Goal: Task Accomplishment & Management: Manage account settings

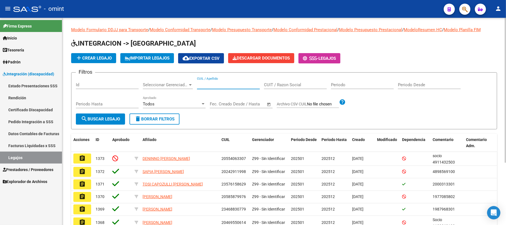
click at [227, 86] on input "CUIL / Apellido" at bounding box center [228, 84] width 63 height 5
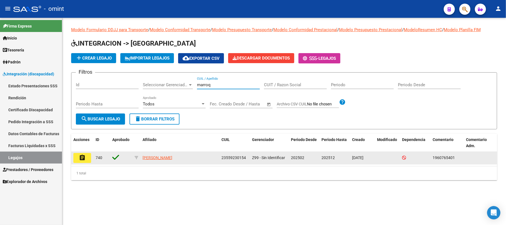
type input "marroq"
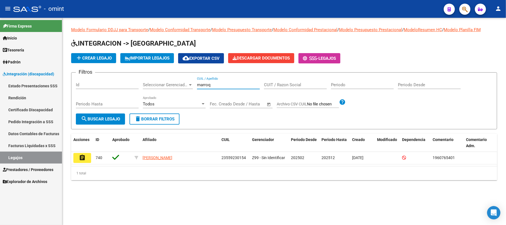
drag, startPoint x: 86, startPoint y: 157, endPoint x: 79, endPoint y: 156, distance: 7.0
click at [87, 157] on button "assignment" at bounding box center [82, 158] width 18 height 10
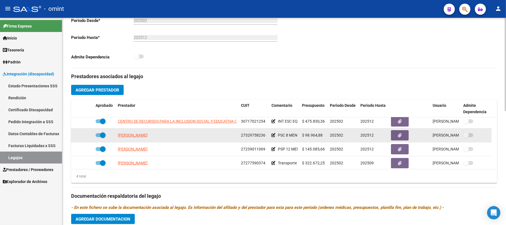
scroll to position [6, 0]
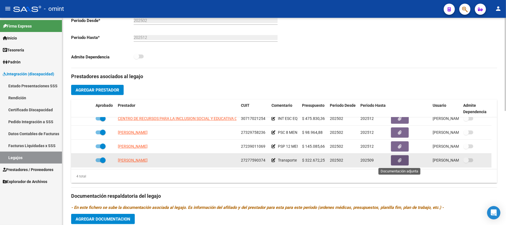
click at [400, 160] on icon "button" at bounding box center [400, 160] width 4 height 4
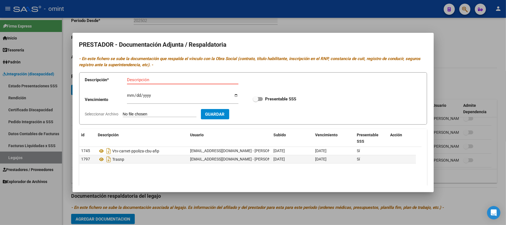
click at [207, 86] on div "Descripción" at bounding box center [182, 83] width 111 height 14
type input "c"
type input "vtv vigente"
type input "[DATE]"
click at [256, 101] on label "Presentable SSS" at bounding box center [274, 99] width 43 height 7
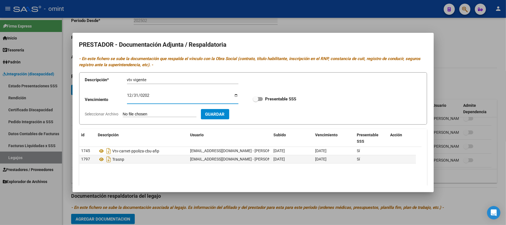
click at [256, 101] on input "Presentable SSS" at bounding box center [255, 101] width 0 height 0
checkbox input "true"
click at [225, 116] on span "Guardar" at bounding box center [214, 114] width 19 height 5
click at [225, 117] on span "Guardar" at bounding box center [214, 114] width 19 height 5
click at [222, 114] on span "Guardar" at bounding box center [214, 114] width 19 height 5
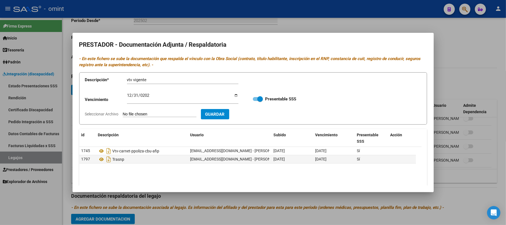
click at [148, 113] on input "Seleccionar Archivo" at bounding box center [160, 114] width 74 height 5
type input "C:\fakepath\1960765401_25090512510_vtv-rto-vig.pdf"
click at [257, 116] on span "Guardar" at bounding box center [247, 114] width 19 height 5
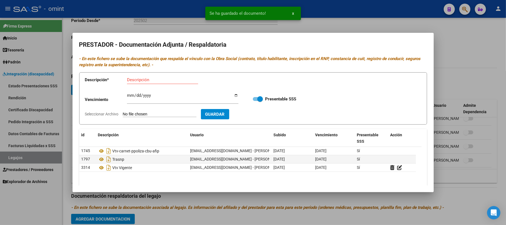
click at [171, 25] on div at bounding box center [253, 112] width 506 height 225
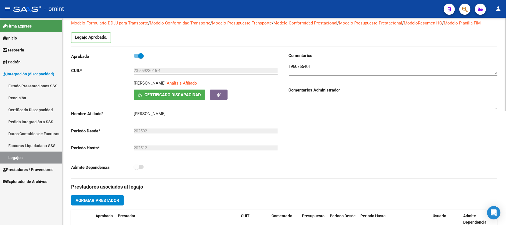
scroll to position [0, 0]
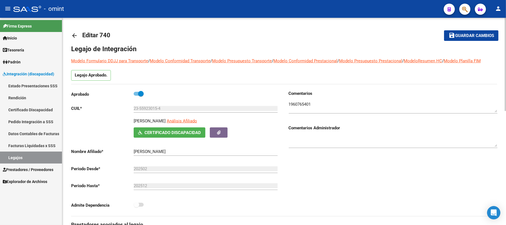
click at [74, 33] on mat-icon "arrow_back" at bounding box center [74, 35] width 7 height 7
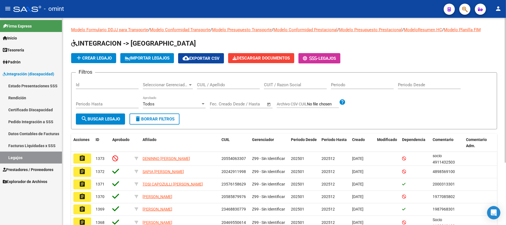
click at [222, 88] on div "CUIL / Apellido" at bounding box center [228, 83] width 63 height 12
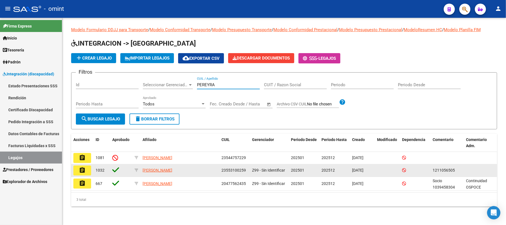
type input "PEREYRA"
click at [87, 171] on button "assignment" at bounding box center [82, 170] width 18 height 10
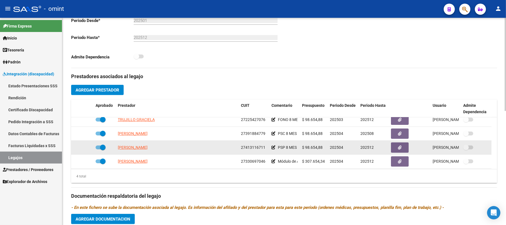
scroll to position [6, 0]
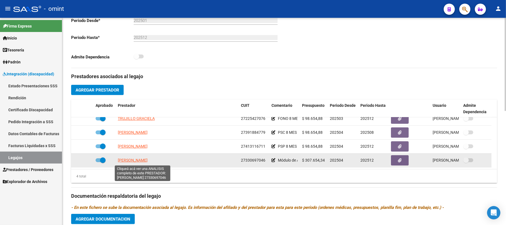
click at [148, 158] on span "[PERSON_NAME]" at bounding box center [133, 160] width 30 height 4
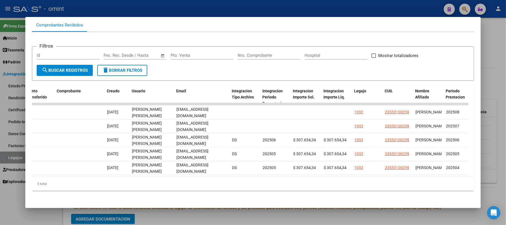
scroll to position [0, 0]
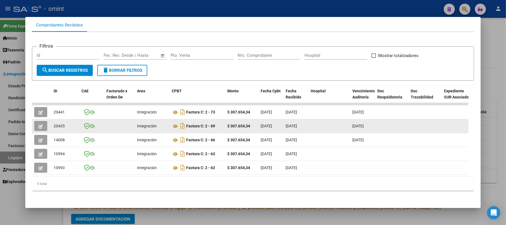
click at [33, 119] on datatable-body-cell at bounding box center [41, 126] width 19 height 14
click at [36, 121] on button "button" at bounding box center [40, 126] width 13 height 10
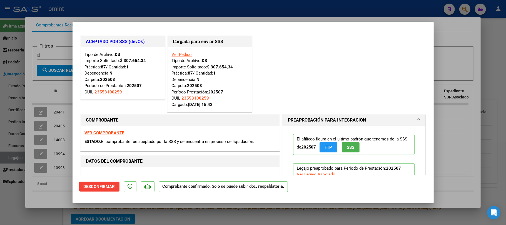
click at [148, 13] on div at bounding box center [253, 112] width 506 height 225
type input "$ 0,00"
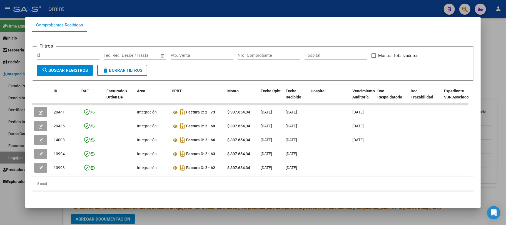
click at [160, 8] on div at bounding box center [253, 112] width 506 height 225
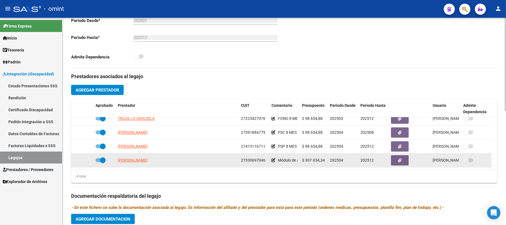
click at [249, 157] on div "27330697046" at bounding box center [254, 160] width 26 height 6
click at [248, 158] on span "27330697046" at bounding box center [253, 160] width 24 height 4
copy span "27330697046"
click at [139, 160] on span "[PERSON_NAME]" at bounding box center [133, 160] width 30 height 4
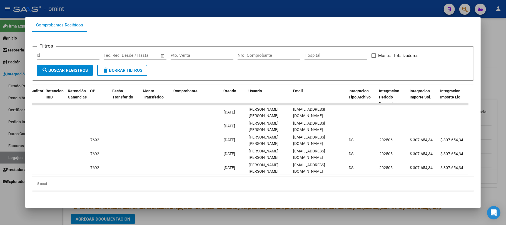
scroll to position [0, 493]
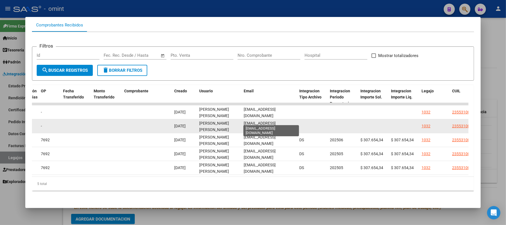
click at [267, 121] on span "[EMAIL_ADDRESS][DOMAIN_NAME]" at bounding box center [260, 126] width 32 height 11
copy span "[EMAIL_ADDRESS][DOMAIN_NAME]"
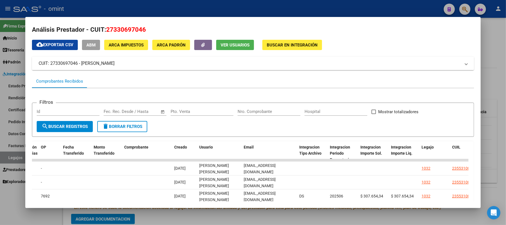
scroll to position [0, 0]
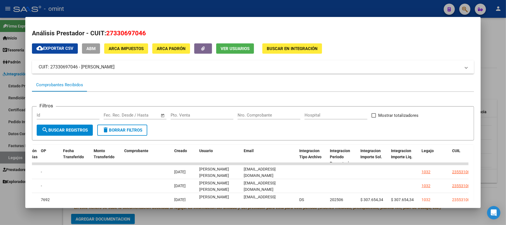
click at [216, 6] on div at bounding box center [253, 112] width 506 height 225
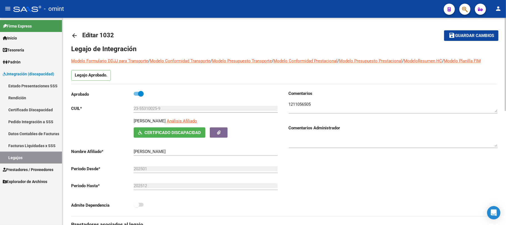
drag, startPoint x: 179, startPoint y: 119, endPoint x: 126, endPoint y: 119, distance: 52.8
click at [126, 119] on div "[PERSON_NAME] Análisis Afiliado Certificado Discapacidad ARCA Padrón" at bounding box center [175, 128] width 209 height 20
copy p "[PERSON_NAME]"
click at [303, 106] on textarea at bounding box center [393, 106] width 209 height 11
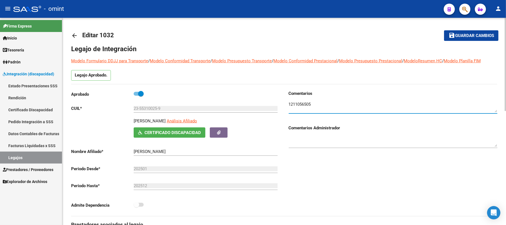
click at [76, 36] on mat-icon "arrow_back" at bounding box center [74, 35] width 7 height 7
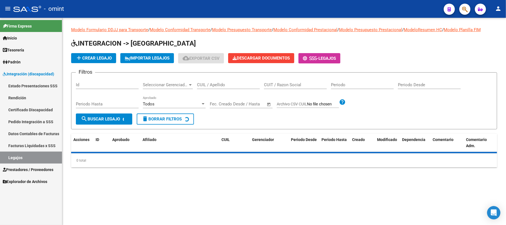
click at [222, 87] on div "CUIL / Apellido" at bounding box center [228, 83] width 63 height 12
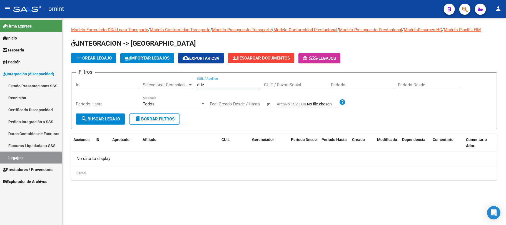
drag, startPoint x: 214, startPoint y: 88, endPoint x: 177, endPoint y: 88, distance: 37.2
click at [177, 88] on div "Filtros Id Seleccionar Gerenciador Seleccionar Gerenciador otiz CUIL / Apellido…" at bounding box center [284, 95] width 416 height 36
click at [206, 81] on div "otiz CUIL / Apellido" at bounding box center [228, 83] width 63 height 12
click at [202, 85] on input "otiz" at bounding box center [228, 84] width 63 height 5
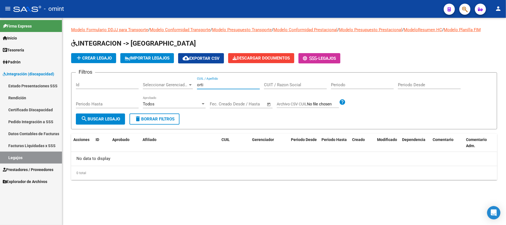
type input "[PERSON_NAME]"
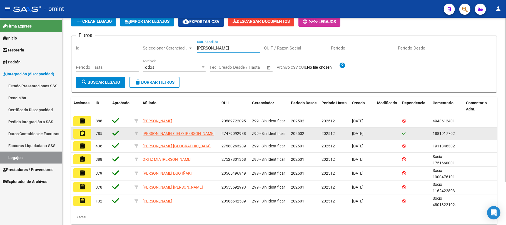
scroll to position [37, 0]
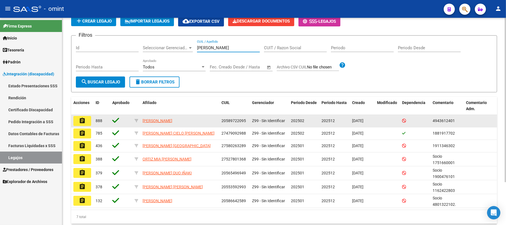
click at [82, 125] on button "assignment" at bounding box center [82, 121] width 18 height 10
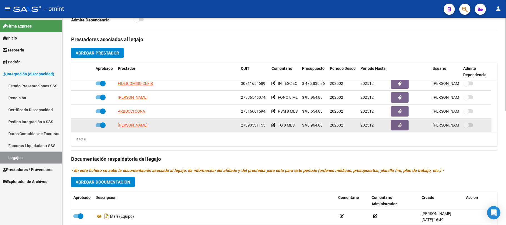
scroll to position [6, 0]
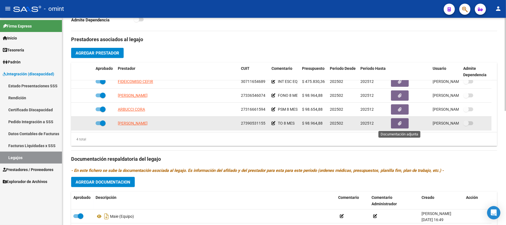
click at [398, 124] on icon "button" at bounding box center [400, 123] width 4 height 4
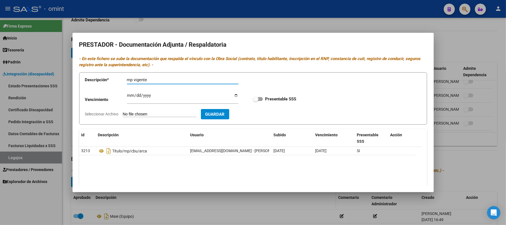
type input "rnp vigente"
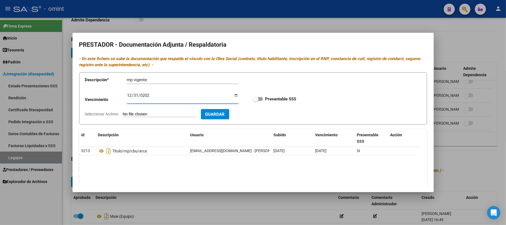
type input "[DATE]"
click at [260, 96] on label "Presentable SSS" at bounding box center [274, 99] width 43 height 7
click at [256, 101] on input "Presentable SSS" at bounding box center [255, 101] width 0 height 0
checkbox input "true"
click at [145, 113] on input "Seleccionar Archivo" at bounding box center [160, 114] width 74 height 5
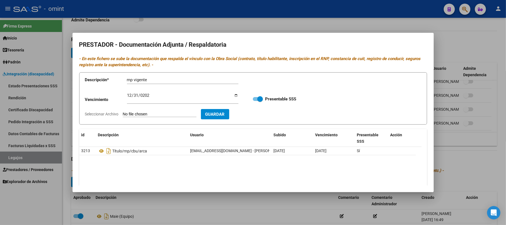
type input "C:\fakepath\4943612401_25091712540_rnpv.pdf"
click at [257, 114] on span "Guardar" at bounding box center [247, 114] width 19 height 5
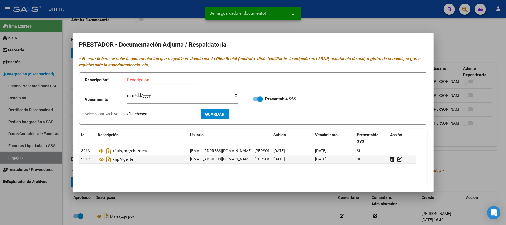
click at [286, 29] on div at bounding box center [253, 112] width 506 height 225
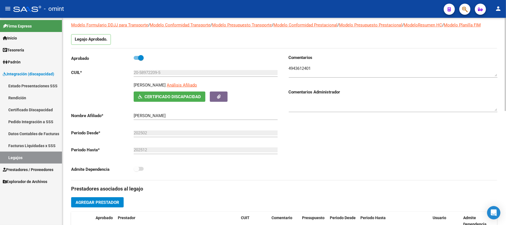
scroll to position [0, 0]
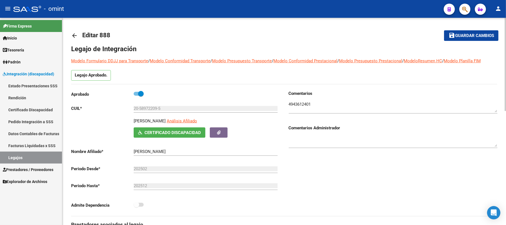
click at [74, 32] on mat-icon "arrow_back" at bounding box center [74, 35] width 7 height 7
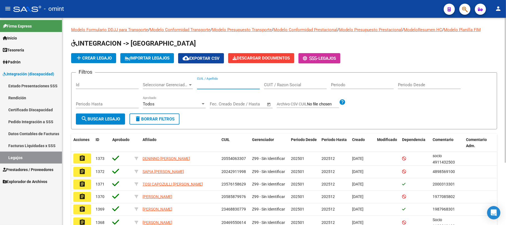
click at [201, 83] on input "CUIL / Apellido" at bounding box center [228, 84] width 63 height 5
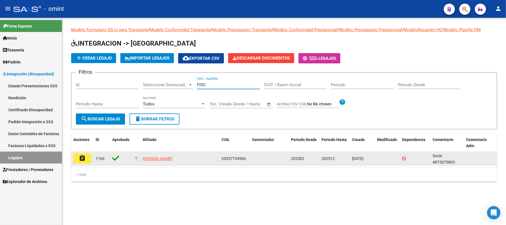
type input "FISC"
click at [79, 156] on mat-icon "assignment" at bounding box center [82, 158] width 7 height 7
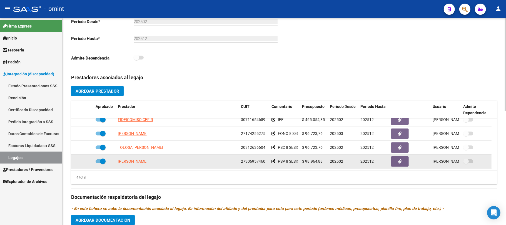
scroll to position [222, 0]
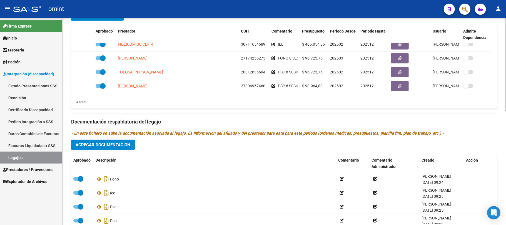
click at [105, 144] on span "Agregar Documentacion" at bounding box center [103, 144] width 55 height 5
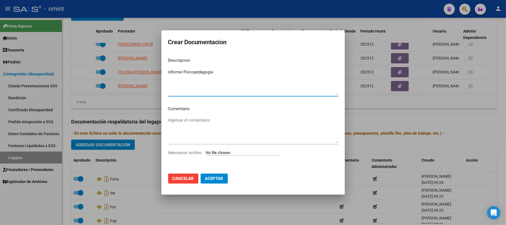
type textarea "informe Psicopedagogía"
click at [233, 147] on div "Ingresar el comentario" at bounding box center [253, 133] width 170 height 34
click at [231, 151] on input "Seleccionar Archivo" at bounding box center [243, 152] width 74 height 5
type input "C:\fakepath\4873075803_25091510020_form048.jpg"
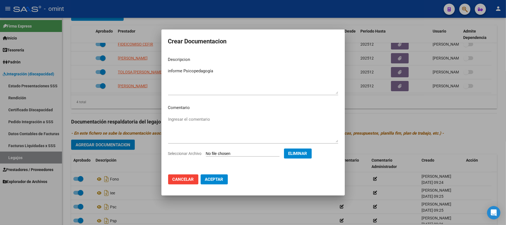
click at [215, 181] on span "Aceptar" at bounding box center [214, 179] width 18 height 5
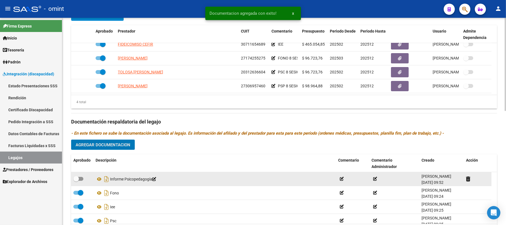
click at [81, 179] on span at bounding box center [78, 179] width 10 height 4
click at [76, 181] on input "checkbox" at bounding box center [76, 181] width 0 height 0
checkbox input "true"
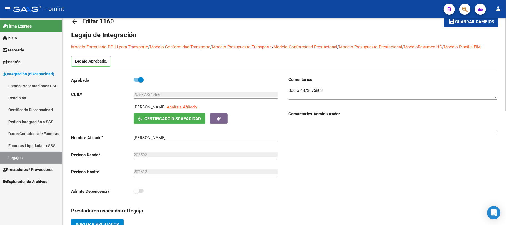
scroll to position [0, 0]
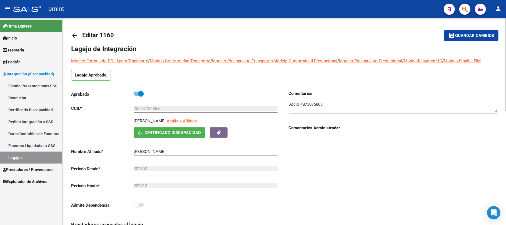
click at [73, 35] on mat-icon "arrow_back" at bounding box center [74, 35] width 7 height 7
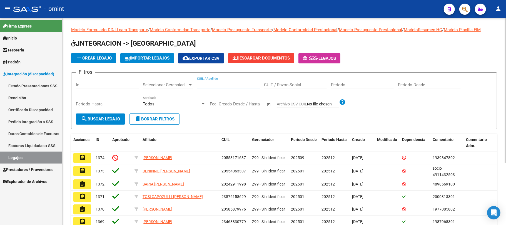
click at [211, 85] on input "CUIL / Apellido" at bounding box center [228, 84] width 63 height 5
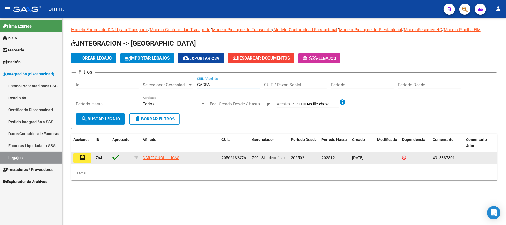
type input "GARFA"
click at [77, 161] on button "assignment" at bounding box center [82, 158] width 18 height 10
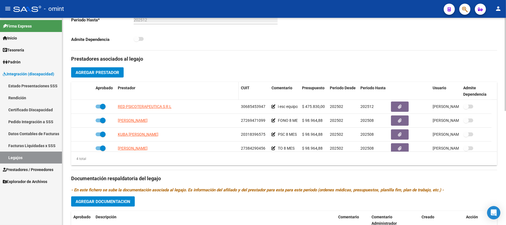
scroll to position [185, 0]
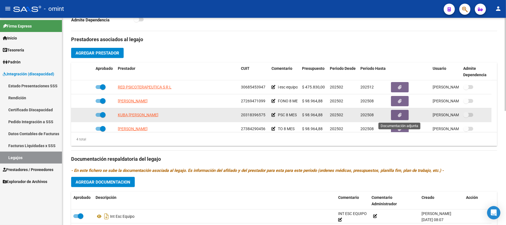
click at [398, 117] on icon "button" at bounding box center [400, 115] width 4 height 4
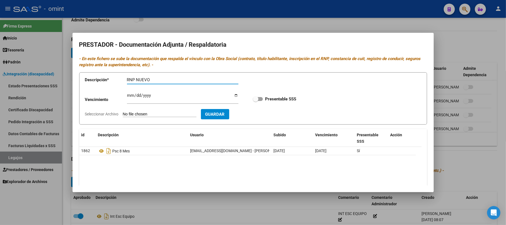
type input "RNP NUEVO"
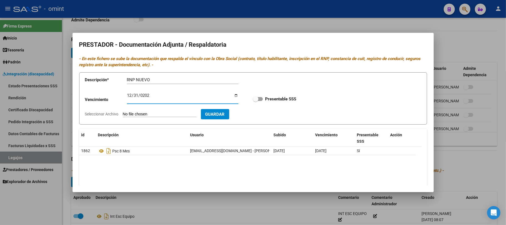
type input "[DATE]"
click at [273, 96] on div "Vencimiento [DATE] Ingresar vencimiento Presentable SSS" at bounding box center [253, 99] width 336 height 20
click at [255, 99] on span at bounding box center [256, 99] width 6 height 6
click at [255, 101] on input "Presentable SSS" at bounding box center [255, 101] width 0 height 0
checkbox input "true"
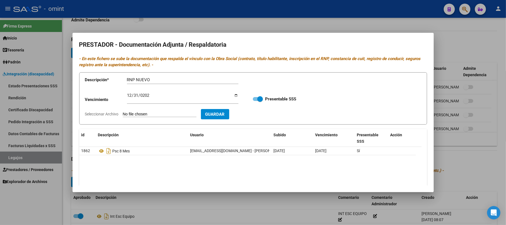
click at [222, 119] on button "Guardar" at bounding box center [215, 114] width 28 height 10
click at [172, 117] on input "Seleccionar Archivo" at bounding box center [160, 114] width 74 height 5
type input "C:\fakepath\4918887301_25091512390_rnpv.pdf"
click at [251, 119] on button "Guardar" at bounding box center [247, 114] width 28 height 10
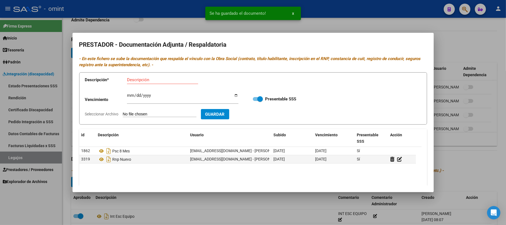
click at [200, 26] on div "Se ha guardado el documento! x" at bounding box center [253, 13] width 109 height 27
click at [161, 24] on div at bounding box center [253, 112] width 506 height 225
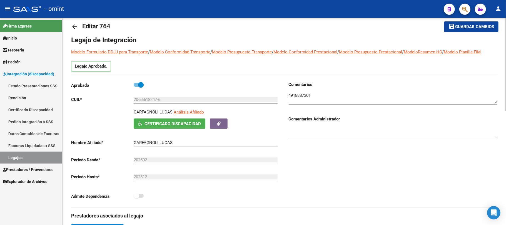
scroll to position [0, 0]
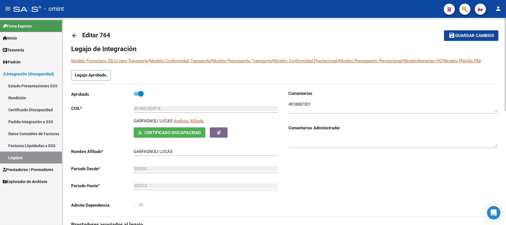
click at [76, 34] on mat-icon "arrow_back" at bounding box center [74, 35] width 7 height 7
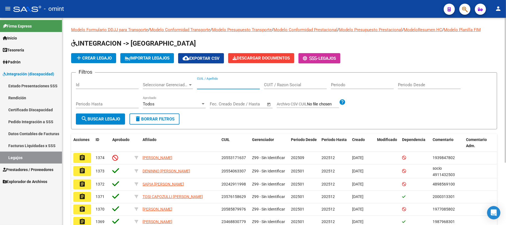
click at [239, 84] on input "CUIL / Apellido" at bounding box center [228, 84] width 63 height 5
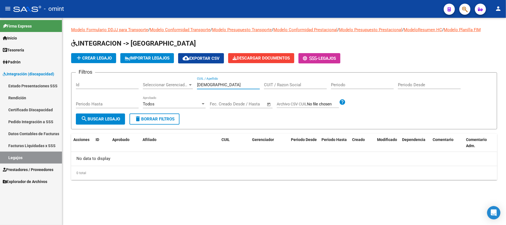
drag, startPoint x: 206, startPoint y: 84, endPoint x: 182, endPoint y: 84, distance: 24.2
click at [182, 84] on div "Filtros Id Seleccionar Gerenciador Seleccionar Gerenciador israi CUIL / Apellid…" at bounding box center [284, 95] width 416 height 36
type input "israile"
drag, startPoint x: 159, startPoint y: 122, endPoint x: 185, endPoint y: 124, distance: 25.6
click at [159, 122] on button "delete Borrar Filtros" at bounding box center [154, 118] width 50 height 11
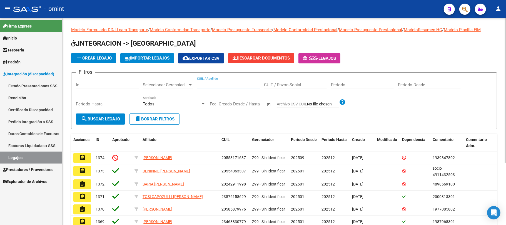
click at [210, 86] on input "CUIL / Apellido" at bounding box center [228, 84] width 63 height 5
type input "isr"
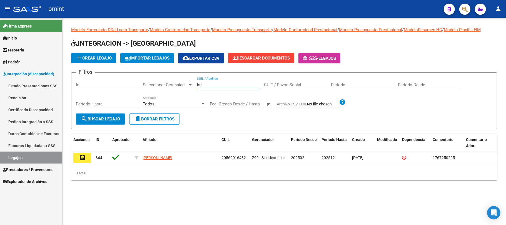
click at [182, 82] on div "Filtros Id Seleccionar Gerenciador Seleccionar Gerenciador isr CUIL / Apellido …" at bounding box center [284, 95] width 416 height 36
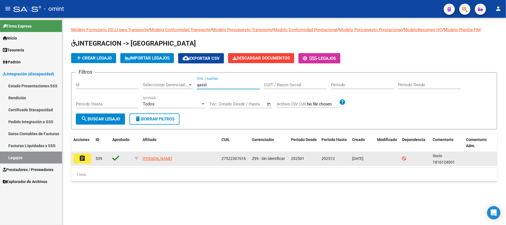
type input "gazal"
click at [74, 158] on button "assignment" at bounding box center [82, 158] width 18 height 10
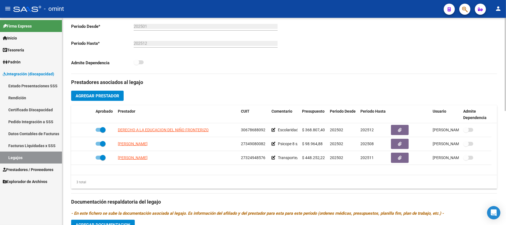
scroll to position [253, 0]
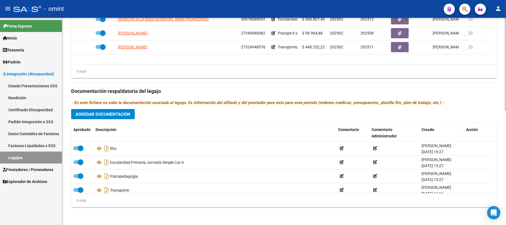
click at [99, 113] on span "Agregar Documentacion" at bounding box center [103, 114] width 55 height 5
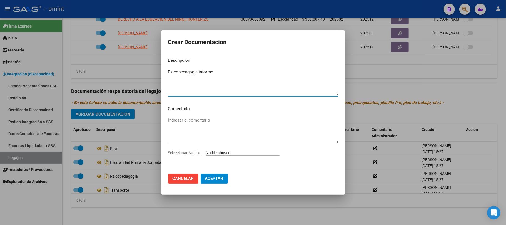
type textarea "Psicopedagogía informe"
click at [232, 151] on input "Seleccionar Archivo" at bounding box center [243, 152] width 74 height 5
type input "C:\fakepath\1816124001_25091609190_form048.pdf"
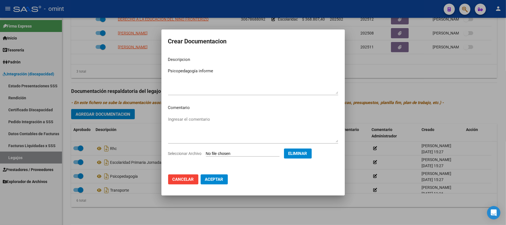
click at [213, 180] on span "Aceptar" at bounding box center [214, 179] width 18 height 5
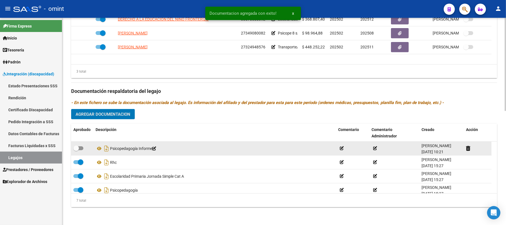
click at [81, 149] on span at bounding box center [78, 148] width 10 height 4
click at [76, 150] on input "checkbox" at bounding box center [76, 150] width 0 height 0
checkbox input "true"
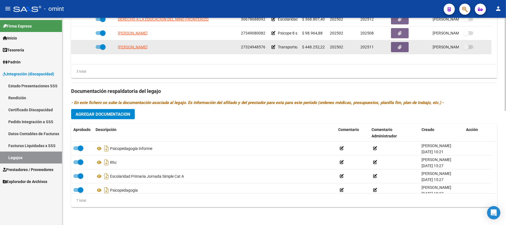
scroll to position [216, 0]
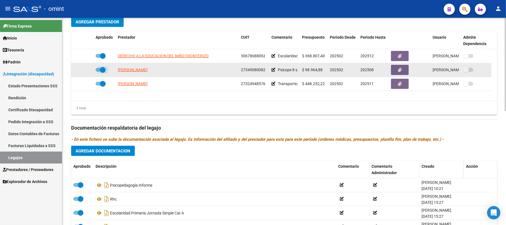
click at [98, 71] on span at bounding box center [101, 70] width 10 height 4
click at [98, 72] on input "checkbox" at bounding box center [98, 72] width 0 height 0
checkbox input "false"
click at [84, 71] on icon at bounding box center [85, 70] width 4 height 4
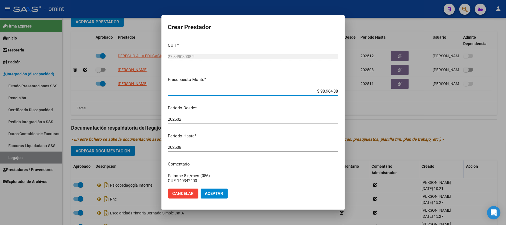
click at [197, 148] on input "202508" at bounding box center [253, 147] width 170 height 5
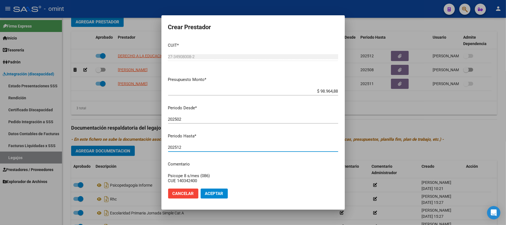
type input "202512"
click at [213, 193] on span "Aceptar" at bounding box center [214, 193] width 18 height 5
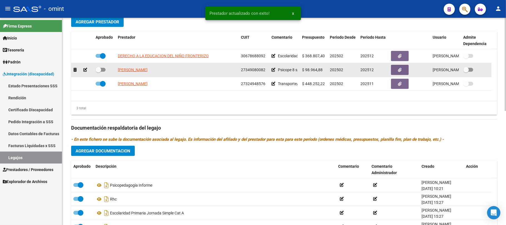
click at [102, 69] on span at bounding box center [101, 70] width 10 height 4
click at [98, 72] on input "checkbox" at bounding box center [98, 72] width 0 height 0
checkbox input "true"
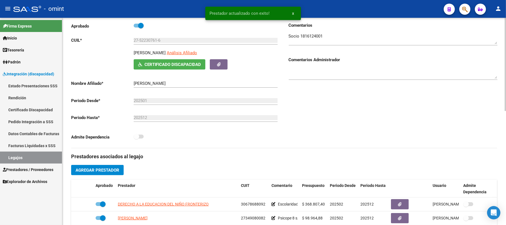
scroll to position [0, 0]
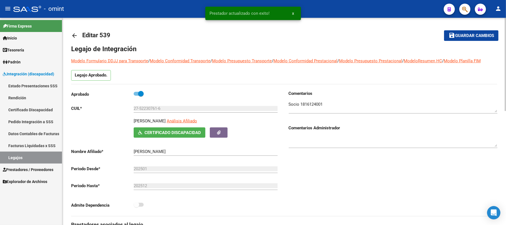
click at [461, 38] on button "save Guardar cambios" at bounding box center [471, 35] width 54 height 10
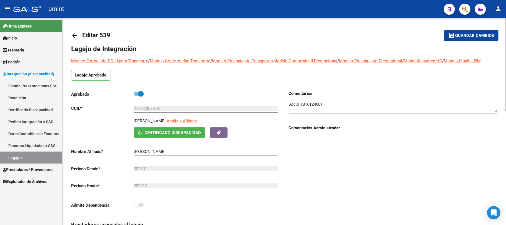
click at [74, 33] on mat-icon "arrow_back" at bounding box center [74, 35] width 7 height 7
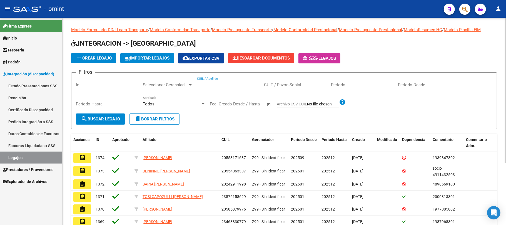
click at [232, 87] on input "CUIL / Apellido" at bounding box center [228, 84] width 63 height 5
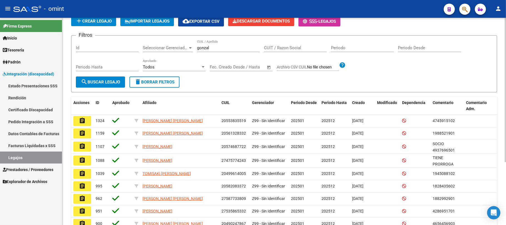
scroll to position [36, 0]
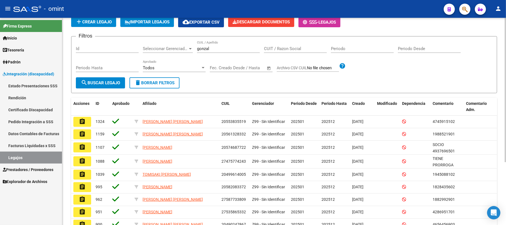
click at [219, 46] on input "gonzal" at bounding box center [228, 48] width 63 height 5
click at [219, 47] on input "gonzal" at bounding box center [228, 48] width 63 height 5
paste input "20571535611"
type input "20571535611"
click at [91, 81] on span "search Buscar Legajo" at bounding box center [100, 82] width 39 height 5
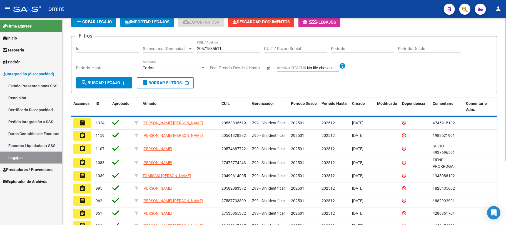
scroll to position [0, 0]
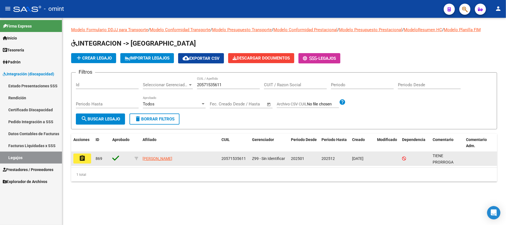
click at [82, 153] on datatable-body-cell "assignment" at bounding box center [82, 159] width 22 height 14
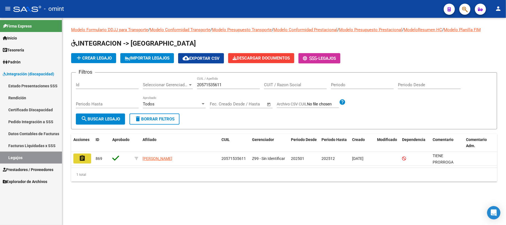
click at [83, 158] on mat-icon "assignment" at bounding box center [82, 158] width 7 height 7
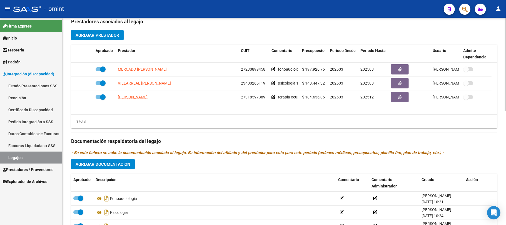
scroll to position [253, 0]
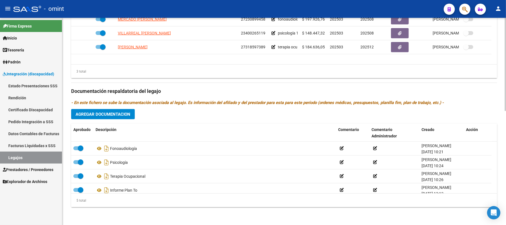
click at [106, 113] on span "Agregar Documentacion" at bounding box center [103, 114] width 55 height 5
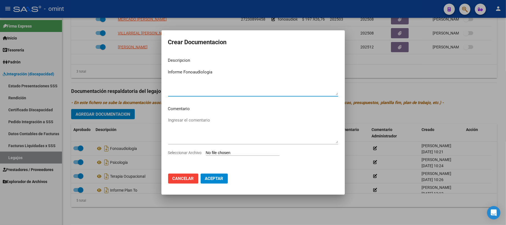
type textarea "Informe Fonoaudiologia"
click at [241, 151] on input "Seleccionar Archivo" at bounding box center [243, 152] width 74 height 5
type input "C:\fakepath\1743647802_25091806450_inf-seg-eval-sem.pdf"
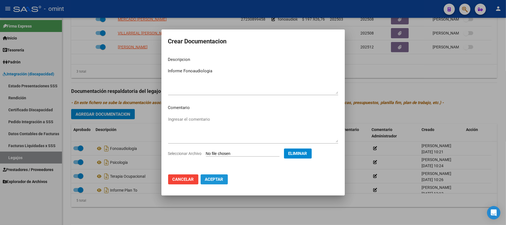
click at [214, 178] on span "Aceptar" at bounding box center [214, 179] width 18 height 5
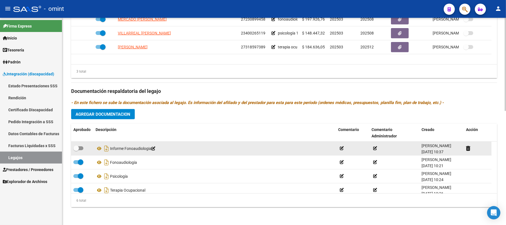
drag, startPoint x: 67, startPoint y: 146, endPoint x: 75, endPoint y: 148, distance: 7.8
drag, startPoint x: 75, startPoint y: 148, endPoint x: 80, endPoint y: 149, distance: 5.1
click at [76, 148] on span at bounding box center [76, 148] width 6 height 6
click at [76, 150] on input "checkbox" at bounding box center [76, 150] width 0 height 0
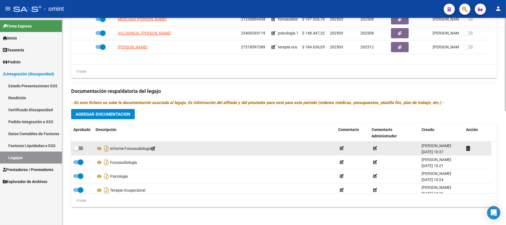
checkbox input "true"
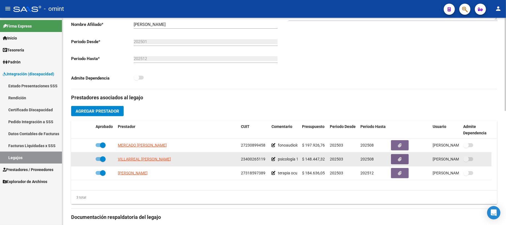
scroll to position [105, 0]
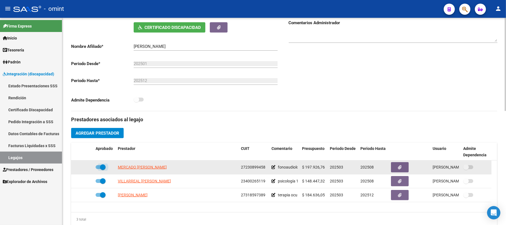
click at [98, 166] on span at bounding box center [101, 167] width 10 height 4
click at [98, 169] on input "checkbox" at bounding box center [98, 169] width 0 height 0
checkbox input "false"
click at [85, 166] on icon at bounding box center [85, 167] width 4 height 4
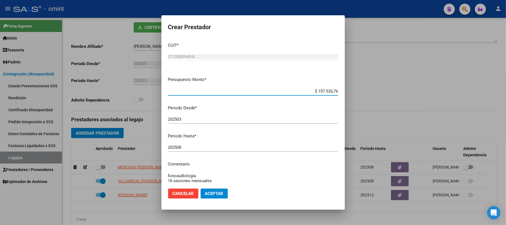
click at [184, 147] on input "202508" at bounding box center [253, 147] width 170 height 5
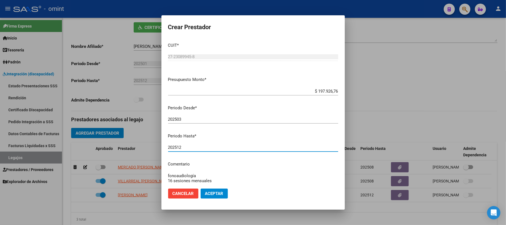
type input "202512"
click at [212, 191] on span "Aceptar" at bounding box center [214, 193] width 18 height 5
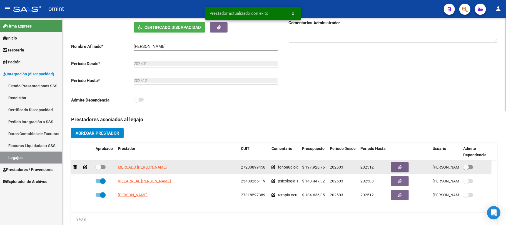
click at [99, 165] on span at bounding box center [99, 167] width 6 height 6
click at [98, 169] on input "checkbox" at bounding box center [98, 169] width 0 height 0
checkbox input "true"
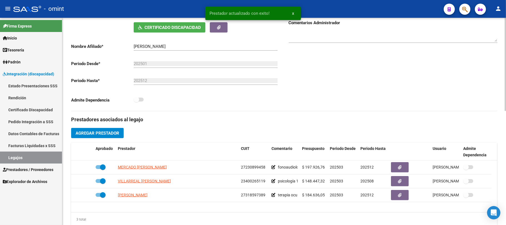
scroll to position [0, 0]
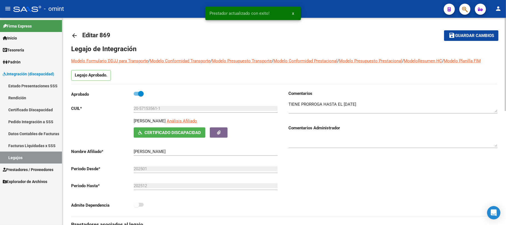
click at [462, 34] on span "Guardar cambios" at bounding box center [474, 35] width 39 height 5
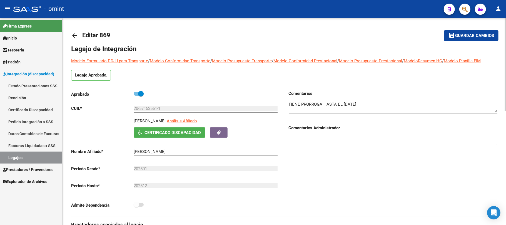
click at [73, 36] on mat-icon "arrow_back" at bounding box center [74, 35] width 7 height 7
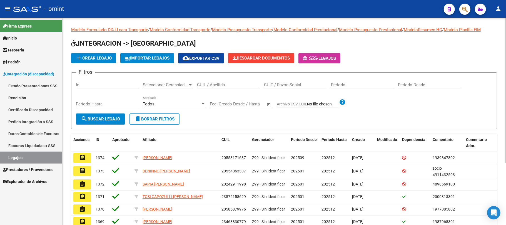
click at [214, 85] on input "CUIL / Apellido" at bounding box center [228, 84] width 63 height 5
type input "g"
type input "u"
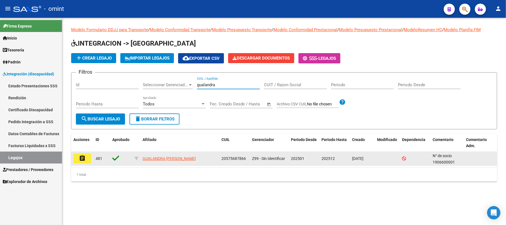
type input "gualandra"
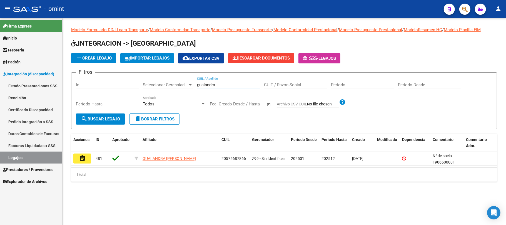
click at [81, 155] on mat-icon "assignment" at bounding box center [82, 158] width 7 height 7
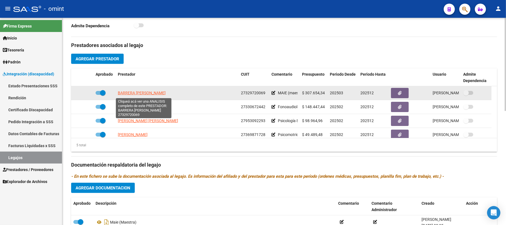
click at [166, 93] on span "BARRERA [PERSON_NAME]" at bounding box center [142, 93] width 48 height 4
type textarea "27329720069"
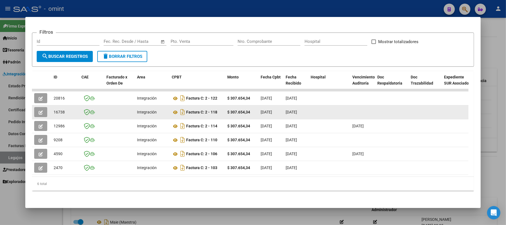
click at [40, 109] on button "button" at bounding box center [40, 112] width 13 height 10
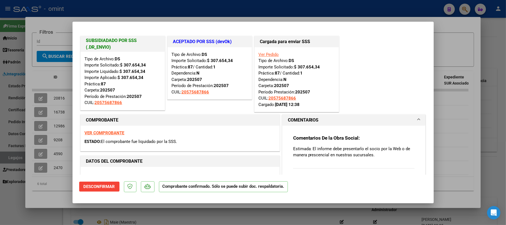
click at [148, 16] on div at bounding box center [253, 112] width 506 height 225
type input "$ 0,00"
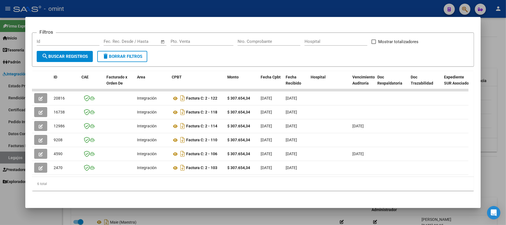
click at [146, 9] on div at bounding box center [253, 112] width 506 height 225
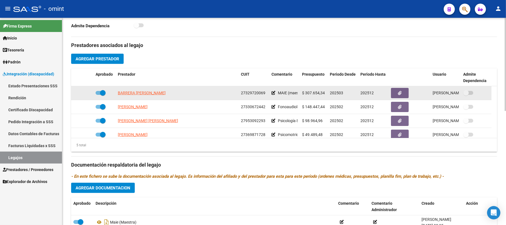
click at [256, 94] on span "27329720069" at bounding box center [253, 93] width 24 height 4
copy span "27329720069"
click at [141, 92] on span "BARRERA [PERSON_NAME]" at bounding box center [142, 93] width 48 height 4
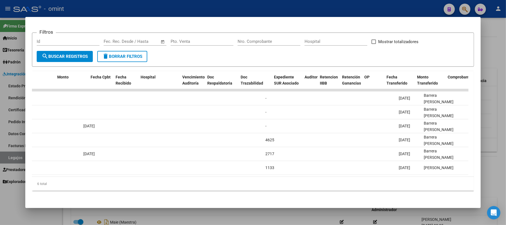
scroll to position [0, 39]
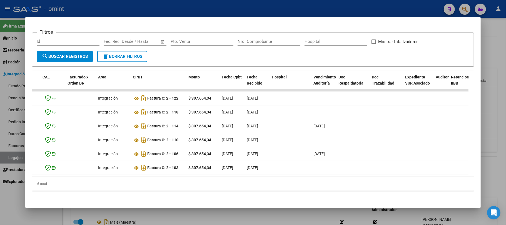
click at [168, 4] on div at bounding box center [253, 112] width 506 height 225
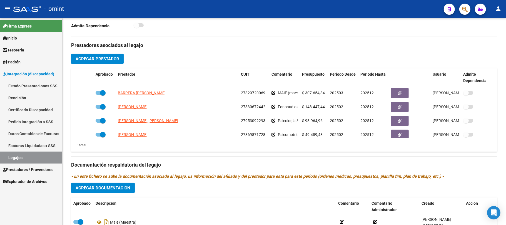
click at [30, 72] on span "Integración (discapacidad)" at bounding box center [28, 74] width 51 height 6
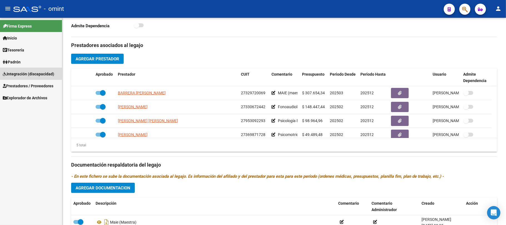
click at [31, 72] on span "Integración (discapacidad)" at bounding box center [28, 74] width 51 height 6
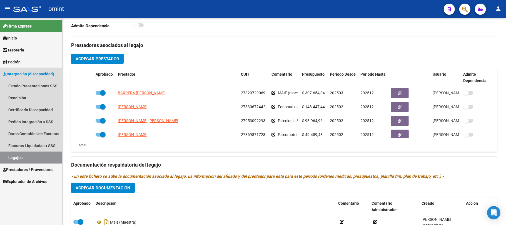
click at [24, 73] on span "Integración (discapacidad)" at bounding box center [28, 74] width 51 height 6
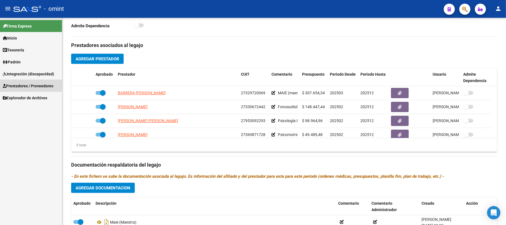
click at [25, 84] on span "Prestadores / Proveedores" at bounding box center [28, 86] width 51 height 6
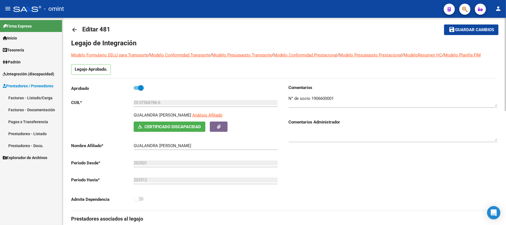
scroll to position [0, 0]
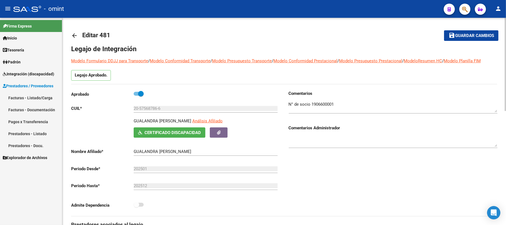
click at [77, 34] on mat-icon "arrow_back" at bounding box center [74, 35] width 7 height 7
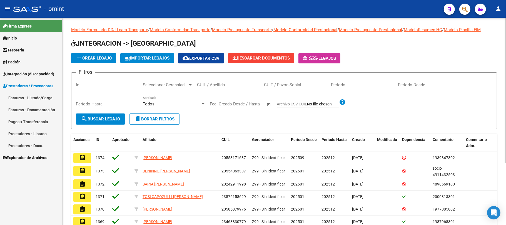
click at [205, 86] on input "CUIL / Apellido" at bounding box center [228, 84] width 63 height 5
type input "mansilla"
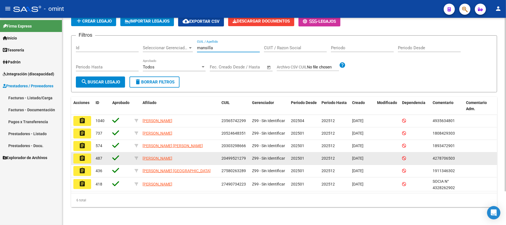
scroll to position [39, 0]
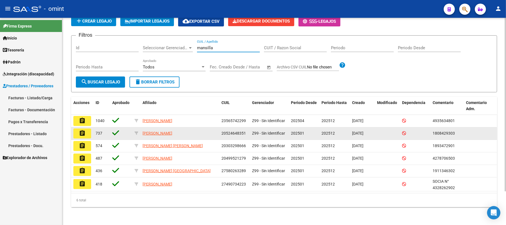
click at [81, 132] on mat-icon "assignment" at bounding box center [82, 133] width 7 height 7
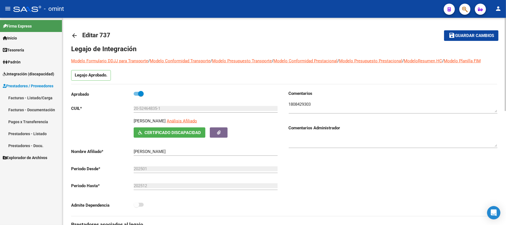
click at [301, 101] on textarea at bounding box center [393, 106] width 209 height 11
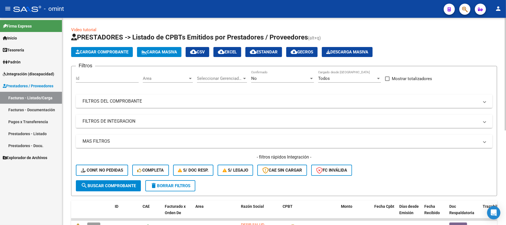
click at [112, 81] on div "Id" at bounding box center [107, 77] width 63 height 12
paste input "21745"
type input "21745"
click at [117, 192] on form "Filtros 21745 Id Area Area Seleccionar Gerenciador Seleccionar Gerenciador No C…" at bounding box center [284, 131] width 426 height 130
click at [117, 187] on span "search Buscar Comprobante" at bounding box center [108, 185] width 55 height 5
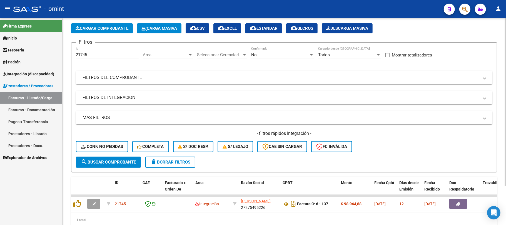
scroll to position [48, 0]
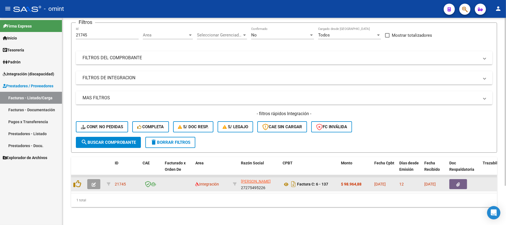
click at [94, 182] on icon "button" at bounding box center [94, 184] width 4 height 4
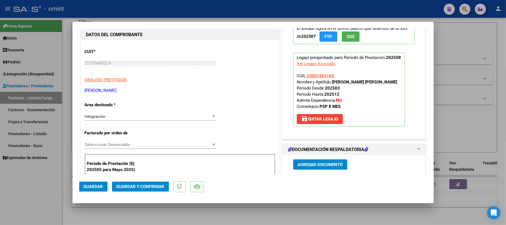
scroll to position [0, 0]
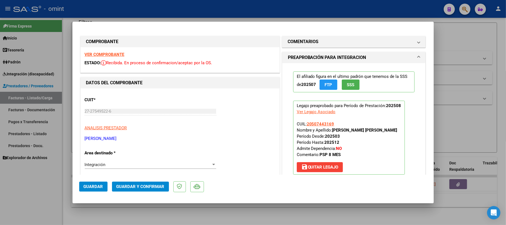
click at [114, 53] on strong "VER COMPROBANTE" at bounding box center [105, 54] width 40 height 5
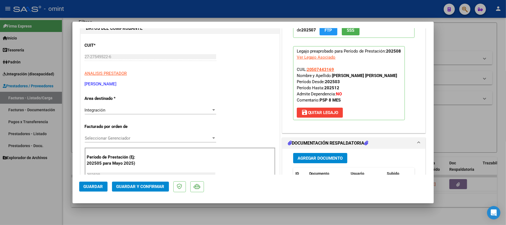
scroll to position [111, 0]
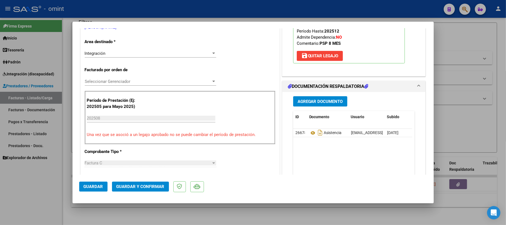
click at [149, 186] on span "Guardar y Confirmar" at bounding box center [140, 186] width 48 height 5
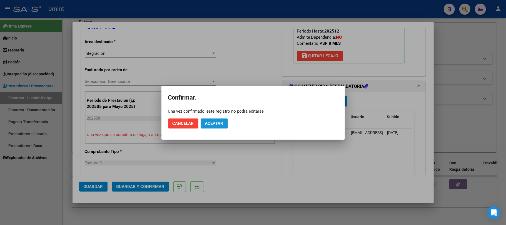
click at [209, 122] on span "Aceptar" at bounding box center [214, 123] width 18 height 5
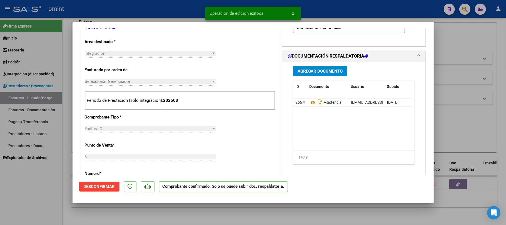
click at [113, 12] on div at bounding box center [253, 112] width 506 height 225
type input "$ 0,00"
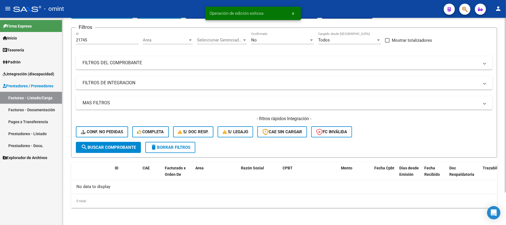
click at [102, 123] on div "- filtros rápidos Integración - Conf. no pedidas Completa S/ Doc Resp. S/ legaj…" at bounding box center [284, 129] width 416 height 26
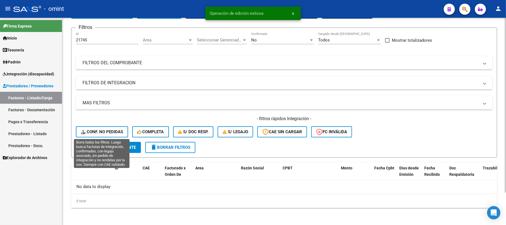
click at [104, 131] on span "Conf. no pedidas" at bounding box center [102, 131] width 42 height 5
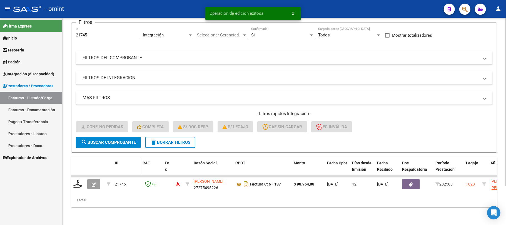
scroll to position [48, 0]
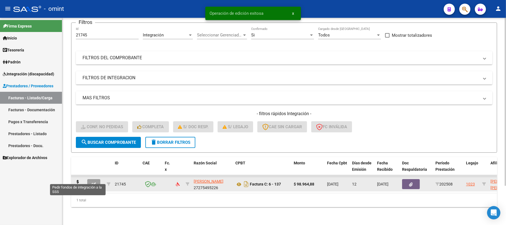
click at [73, 179] on datatable-body-cell at bounding box center [78, 184] width 14 height 14
click at [79, 180] on icon at bounding box center [77, 184] width 9 height 8
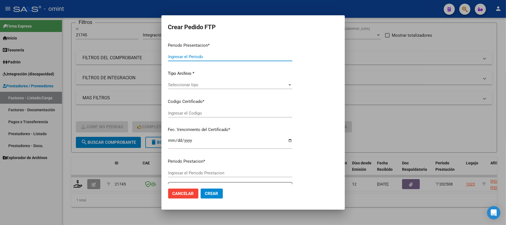
type input "202508"
type input "$ 98.964,88"
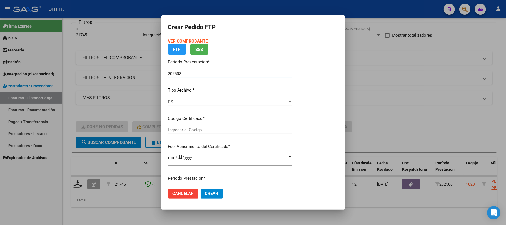
type input "61405611"
type input "2029-04-01"
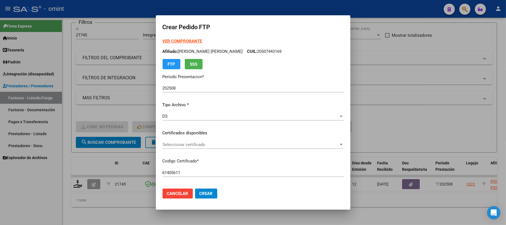
drag, startPoint x: 201, startPoint y: 136, endPoint x: 201, endPoint y: 140, distance: 4.4
click at [201, 136] on div "VER COMPROBANTE ARCA Padrón Afiliado: LLANOS OLIVA OCTAVIO JOAQUIN CUIL: 205074…" at bounding box center [253, 129] width 181 height 182
click at [201, 140] on div "Seleccionar certificado Seleccionar certificado" at bounding box center [253, 144] width 181 height 8
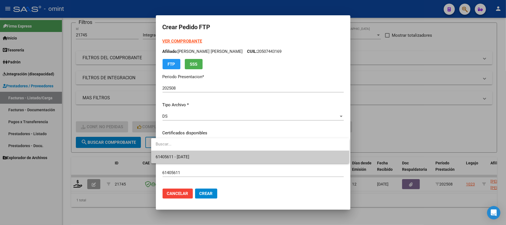
click at [199, 155] on span "61405611 - 2029-04-01" at bounding box center [250, 157] width 189 height 13
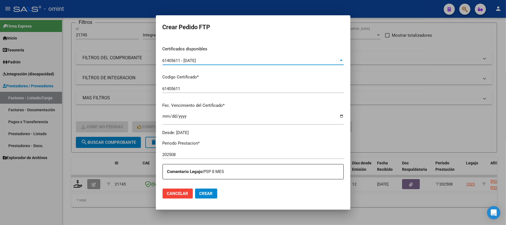
scroll to position [148, 0]
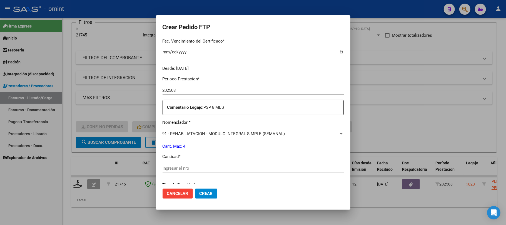
click at [195, 169] on input "Ingresar el nro" at bounding box center [253, 168] width 181 height 5
type input "4"
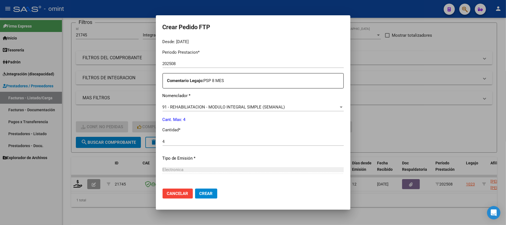
scroll to position [185, 0]
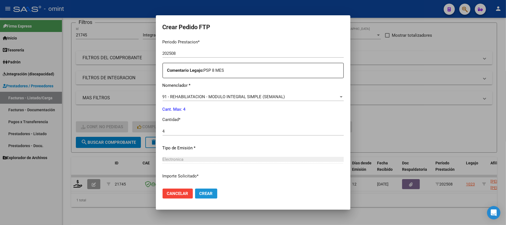
click at [199, 191] on span "Crear" at bounding box center [205, 193] width 13 height 5
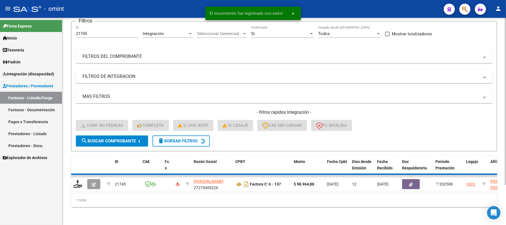
scroll to position [38, 0]
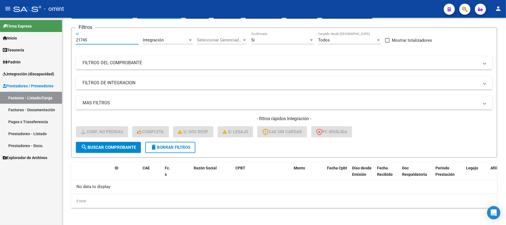
drag, startPoint x: 94, startPoint y: 39, endPoint x: 59, endPoint y: 39, distance: 34.2
click at [59, 39] on mat-sidenav-container "Firma Express Inicio Calendario SSS Instructivos Contacto OS Tesorería Extracto…" at bounding box center [253, 121] width 506 height 207
click at [169, 148] on span "delete Borrar Filtros" at bounding box center [170, 147] width 40 height 5
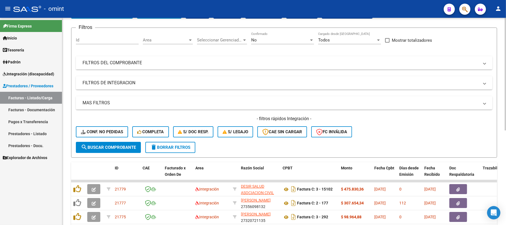
click at [90, 56] on mat-expansion-panel-header "FILTROS DEL COMPROBANTE" at bounding box center [284, 62] width 416 height 13
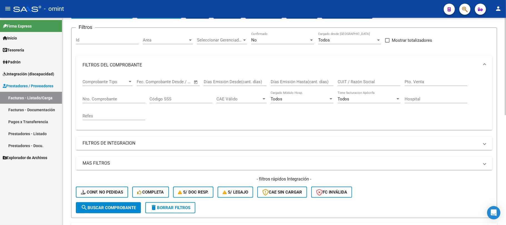
click at [92, 41] on input "Id" at bounding box center [107, 40] width 63 height 5
paste input "21703"
type input "21703"
drag, startPoint x: 117, startPoint y: 209, endPoint x: 133, endPoint y: 200, distance: 17.9
click at [118, 209] on span "search Buscar Comprobante" at bounding box center [108, 207] width 55 height 5
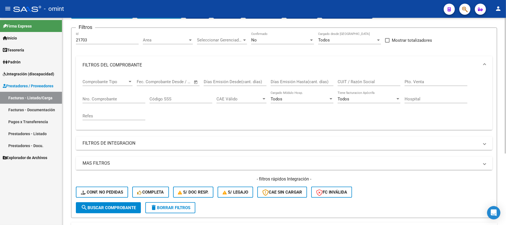
scroll to position [109, 0]
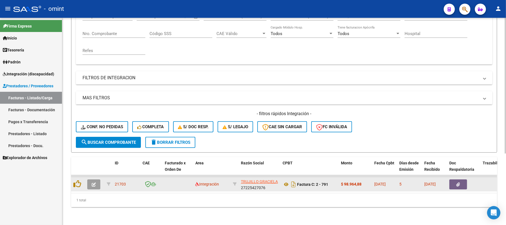
click at [87, 182] on button "button" at bounding box center [93, 184] width 13 height 10
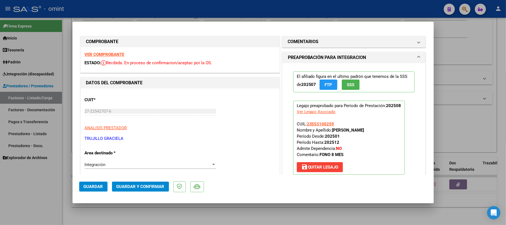
click at [120, 54] on strong "VER COMPROBANTE" at bounding box center [105, 54] width 40 height 5
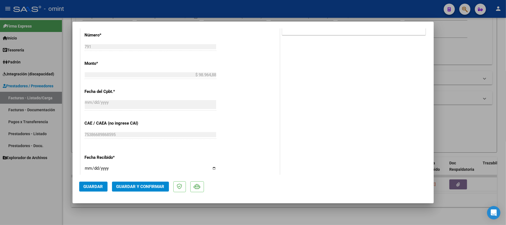
scroll to position [370, 0]
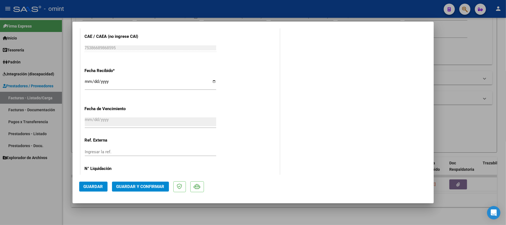
click at [147, 188] on span "Guardar y Confirmar" at bounding box center [140, 186] width 48 height 5
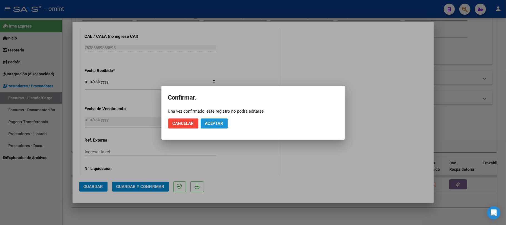
click at [215, 124] on span "Aceptar" at bounding box center [214, 123] width 18 height 5
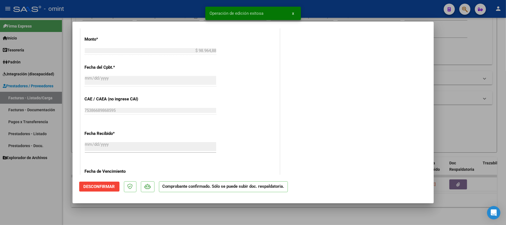
scroll to position [225, 0]
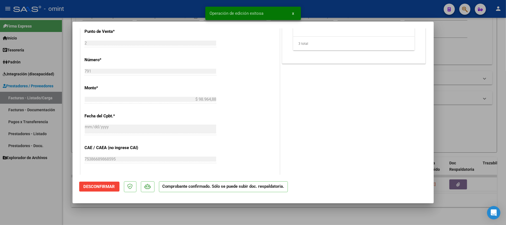
click at [118, 9] on div at bounding box center [253, 112] width 506 height 225
type input "$ 0,00"
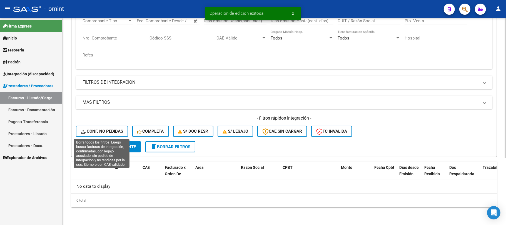
click at [106, 131] on span "Conf. no pedidas" at bounding box center [102, 131] width 42 height 5
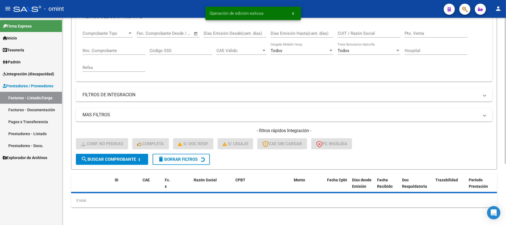
scroll to position [99, 0]
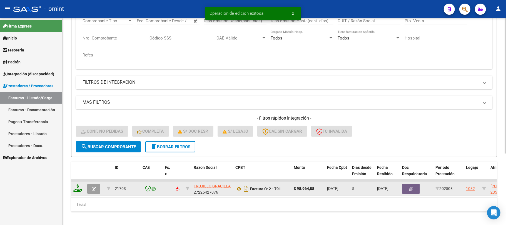
click at [80, 189] on icon at bounding box center [77, 188] width 9 height 8
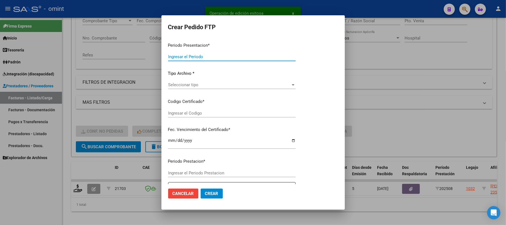
type input "202508"
type input "$ 98.964,88"
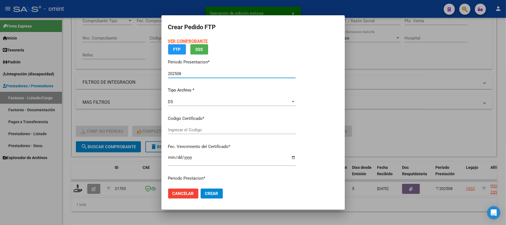
type input "5038024734"
type input "2027-03-27"
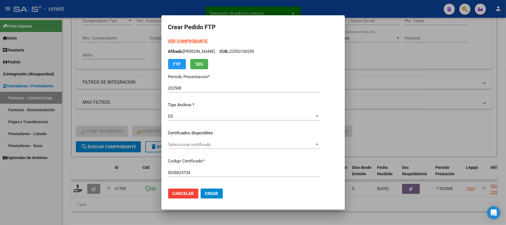
drag, startPoint x: 181, startPoint y: 128, endPoint x: 185, endPoint y: 143, distance: 15.2
click at [181, 128] on div "VER COMPROBANTE ARCA Padrón Afiliado: PEREYRA TOMAS ELIAN CUIL: 23553100259 FTP…" at bounding box center [243, 129] width 151 height 182
click at [186, 145] on span "Seleccionar certificado" at bounding box center [241, 144] width 146 height 5
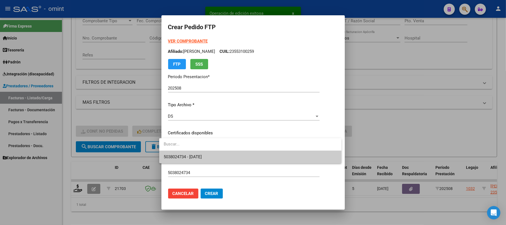
click at [195, 153] on span "5038024734 - 2027-03-27" at bounding box center [250, 157] width 173 height 13
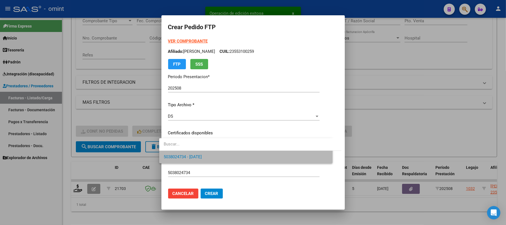
click at [198, 158] on p "Codigo Certificado *" at bounding box center [243, 161] width 151 height 6
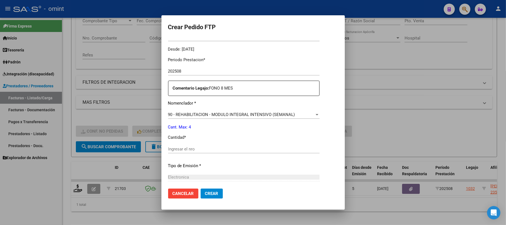
scroll to position [185, 0]
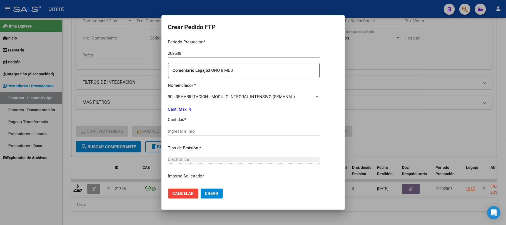
click at [184, 125] on div "Periodo Prestacion * 202508 Ingresar el Periodo Prestacion Comentario Legajo: F…" at bounding box center [243, 130] width 151 height 190
click at [183, 131] on input "Ingresar el nro" at bounding box center [243, 131] width 151 height 5
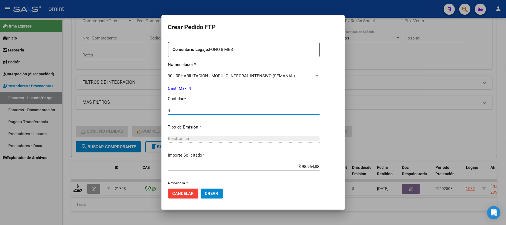
scroll to position [226, 0]
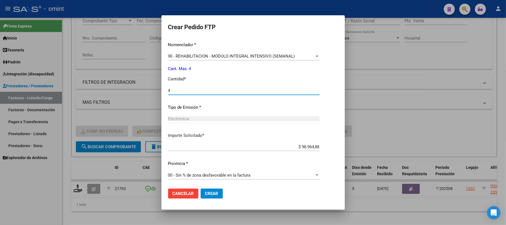
type input "4"
click at [213, 192] on span "Crear" at bounding box center [211, 193] width 13 height 5
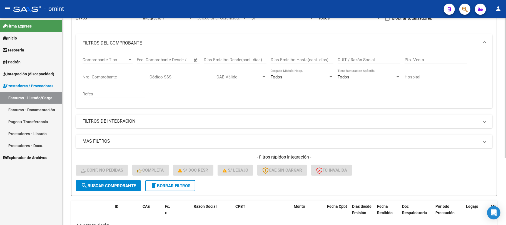
scroll to position [25, 0]
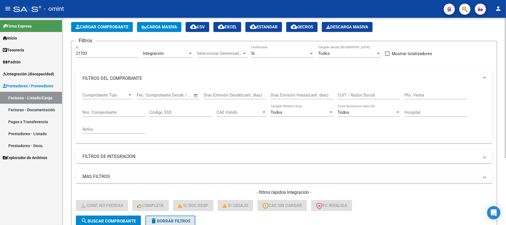
click at [166, 222] on span "delete Borrar Filtros" at bounding box center [170, 220] width 40 height 5
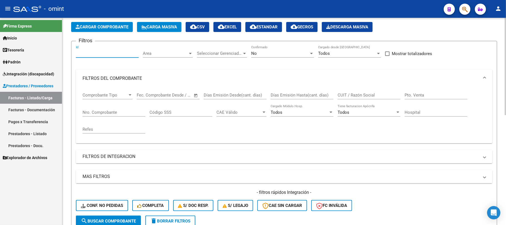
click at [93, 54] on input "Id" at bounding box center [107, 53] width 63 height 5
paste input "21760"
type input "21760"
click at [106, 218] on span "search Buscar Comprobante" at bounding box center [108, 220] width 55 height 5
drag, startPoint x: 94, startPoint y: 51, endPoint x: 64, endPoint y: 54, distance: 30.2
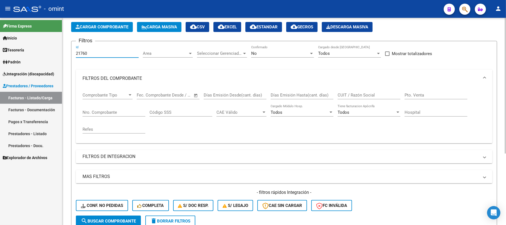
click at [64, 54] on div "Video tutorial PRESTADORES -> Listado de CPBTs Emitidos por Prestadores / Prove…" at bounding box center [284, 148] width 444 height 311
click at [119, 221] on span "search Buscar Comprobante" at bounding box center [108, 220] width 55 height 5
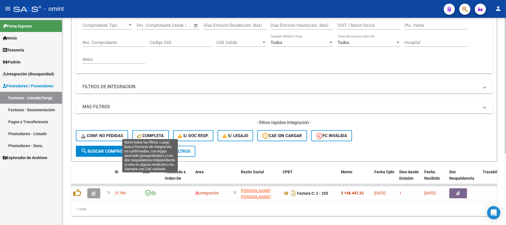
scroll to position [99, 0]
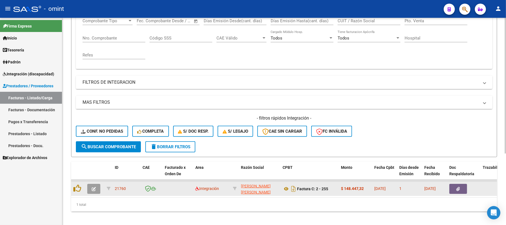
click at [89, 192] on button "button" at bounding box center [93, 189] width 13 height 10
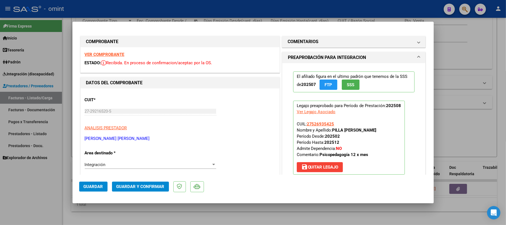
click at [112, 56] on strong "VER COMPROBANTE" at bounding box center [105, 54] width 40 height 5
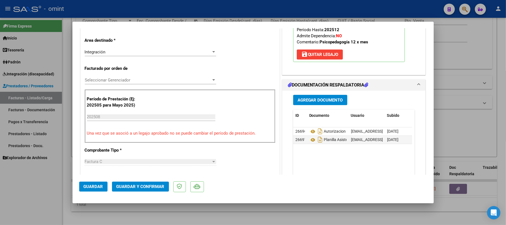
scroll to position [111, 0]
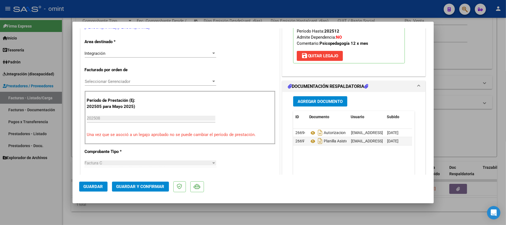
click at [149, 192] on mat-dialog-actions "Guardar Guardar y Confirmar" at bounding box center [253, 185] width 348 height 22
click at [149, 188] on span "Guardar y Confirmar" at bounding box center [140, 186] width 48 height 5
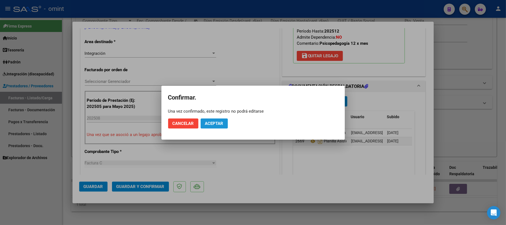
click at [217, 125] on span "Aceptar" at bounding box center [214, 123] width 18 height 5
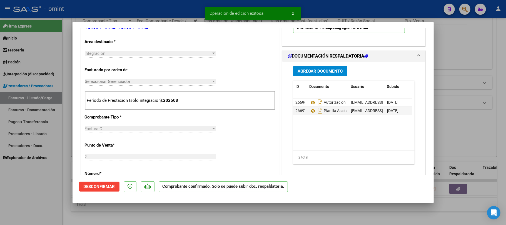
click at [134, 15] on div at bounding box center [253, 112] width 506 height 225
type input "$ 0,00"
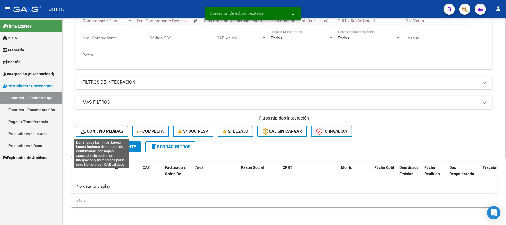
click at [103, 134] on button "Conf. no pedidas" at bounding box center [102, 131] width 52 height 11
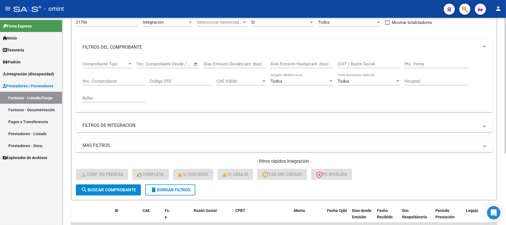
scroll to position [72, 0]
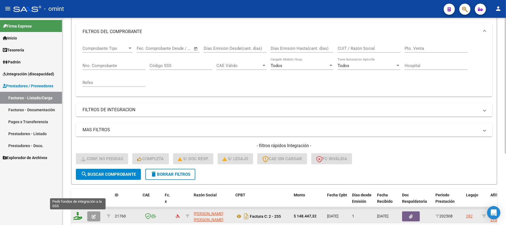
click at [77, 217] on icon at bounding box center [77, 216] width 9 height 8
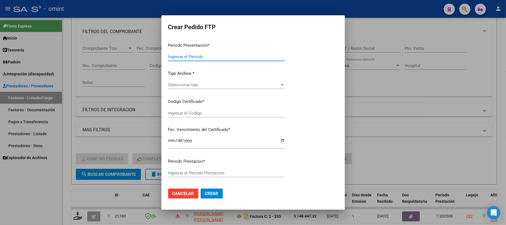
type input "202508"
type input "$ 148.447,32"
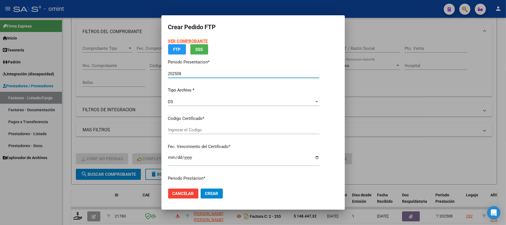
type input "6032468601"
type input "2027-02-03"
click at [190, 122] on p "Certificados disponibles" at bounding box center [243, 118] width 151 height 6
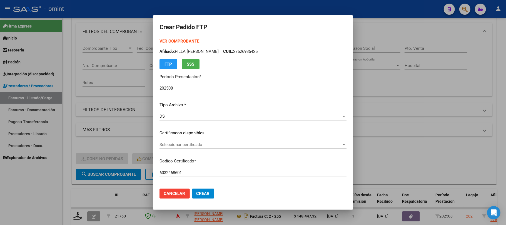
click at [192, 144] on span "Seleccionar certificado" at bounding box center [250, 144] width 182 height 5
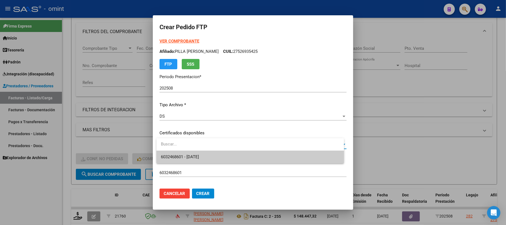
click at [190, 153] on span "6032468601 - 2027-02-03" at bounding box center [250, 157] width 179 height 13
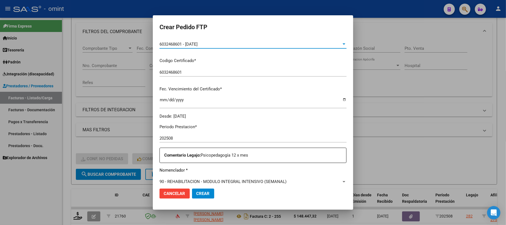
scroll to position [148, 0]
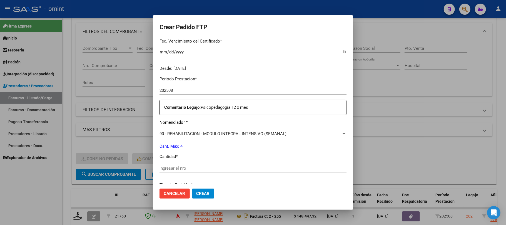
click at [181, 167] on input "Ingresar el nro" at bounding box center [252, 168] width 187 height 5
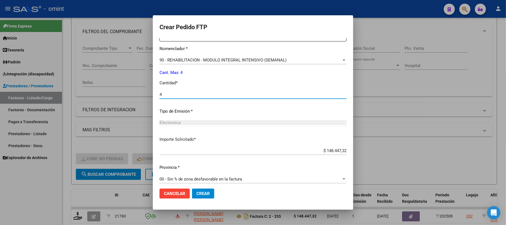
scroll to position [226, 0]
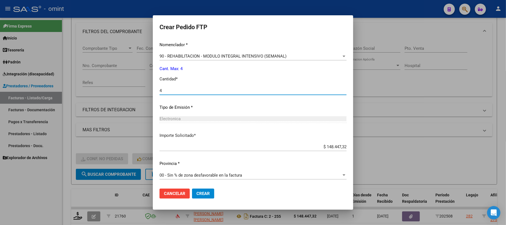
type input "4"
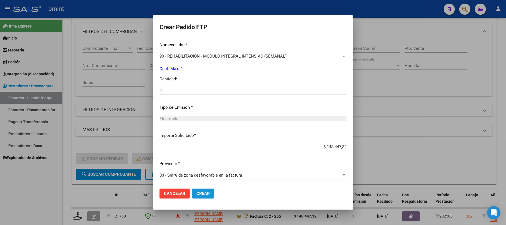
click at [209, 193] on span "Crear" at bounding box center [202, 193] width 13 height 5
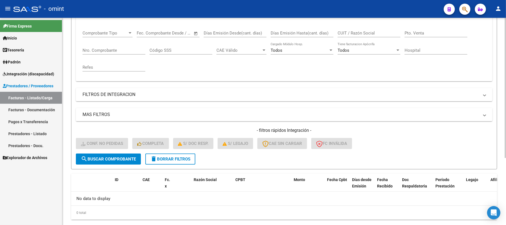
scroll to position [99, 0]
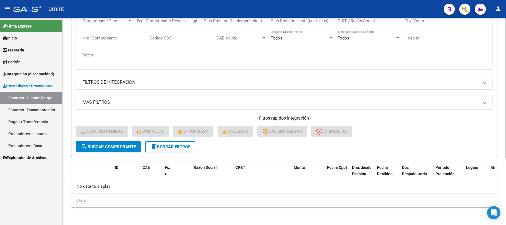
click at [155, 154] on form "Filtros 21760 Id Integración Area Seleccionar Gerenciador Seleccionar Gerenciad…" at bounding box center [284, 62] width 426 height 190
click at [156, 148] on mat-icon "delete" at bounding box center [153, 146] width 7 height 7
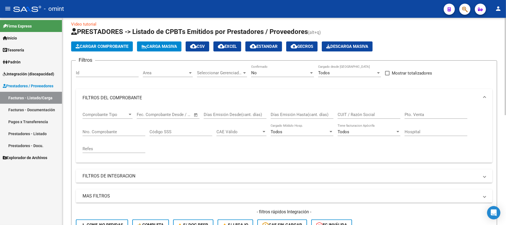
scroll to position [0, 0]
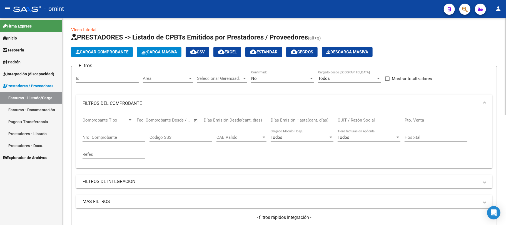
click at [93, 72] on div "Id" at bounding box center [107, 77] width 63 height 12
paste input "21725"
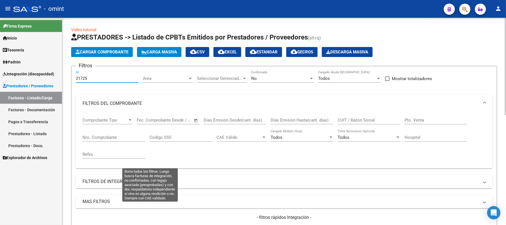
scroll to position [74, 0]
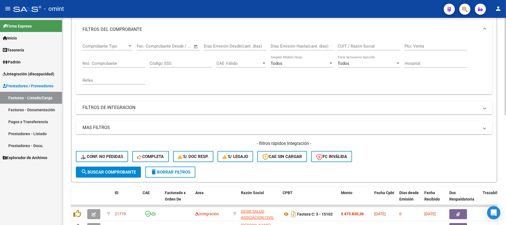
type input "21725"
click at [96, 169] on span "search Buscar Comprobante" at bounding box center [108, 171] width 55 height 5
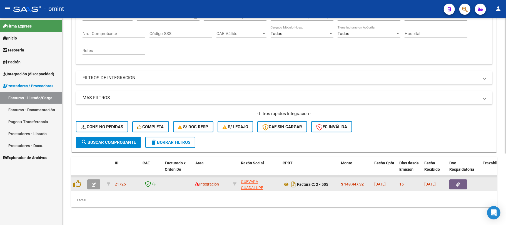
click at [96, 180] on button "button" at bounding box center [93, 184] width 13 height 10
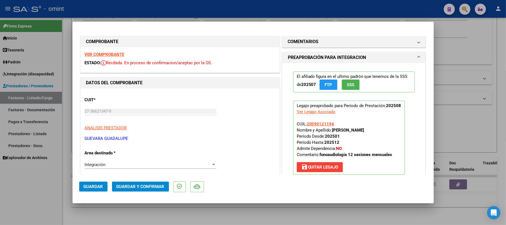
click at [118, 56] on strong "VER COMPROBANTE" at bounding box center [105, 54] width 40 height 5
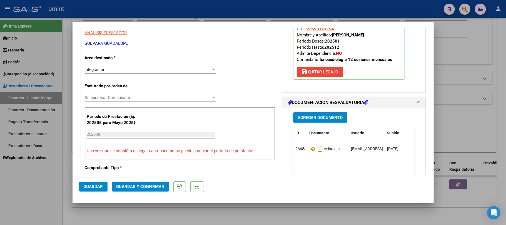
scroll to position [148, 0]
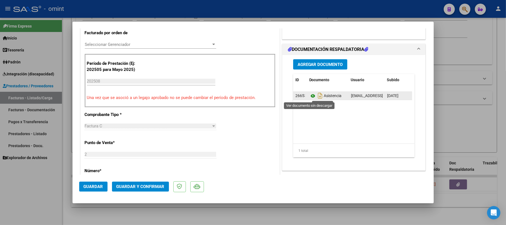
click at [309, 97] on icon at bounding box center [312, 96] width 7 height 7
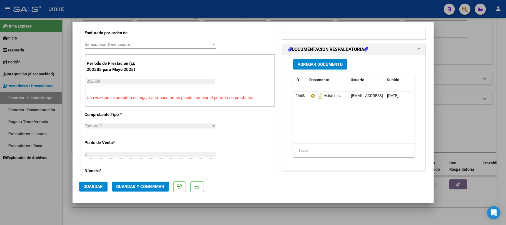
click at [128, 188] on span "Guardar y Confirmar" at bounding box center [140, 186] width 48 height 5
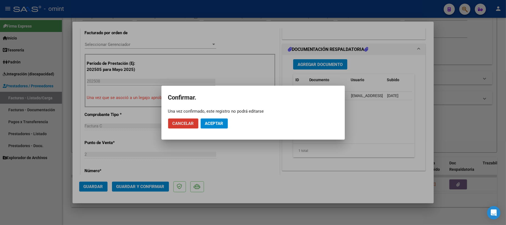
click at [215, 121] on span "Aceptar" at bounding box center [214, 123] width 18 height 5
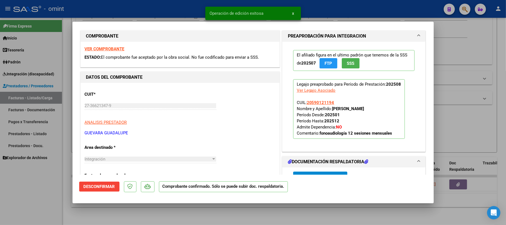
scroll to position [0, 0]
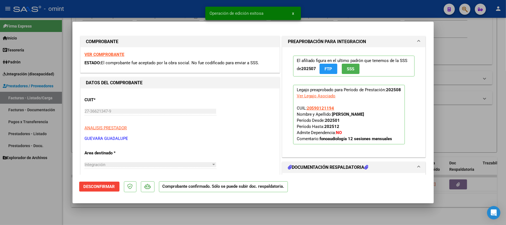
drag, startPoint x: 93, startPoint y: 13, endPoint x: 109, endPoint y: 43, distance: 34.8
click at [93, 12] on div at bounding box center [253, 112] width 506 height 225
type input "$ 0,00"
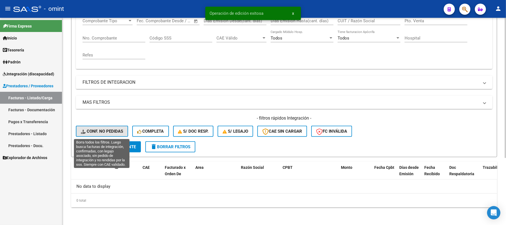
click at [107, 131] on span "Conf. no pedidas" at bounding box center [102, 131] width 42 height 5
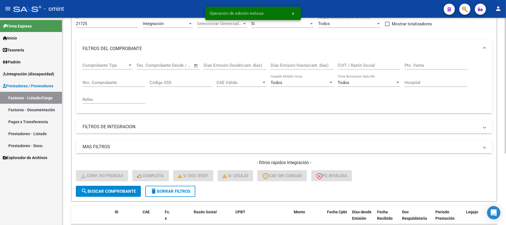
scroll to position [109, 0]
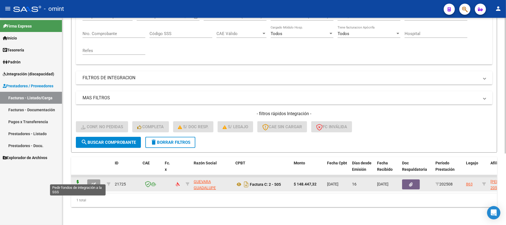
click at [76, 180] on icon at bounding box center [77, 184] width 9 height 8
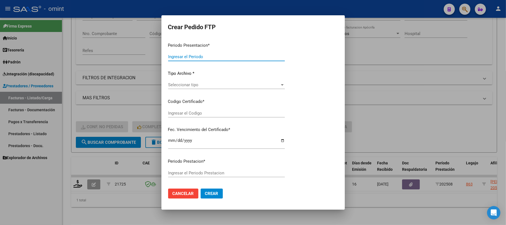
type input "202508"
type input "$ 148.447,32"
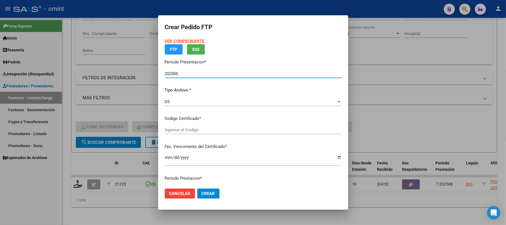
type input "5355792726"
type input "2026-02-07"
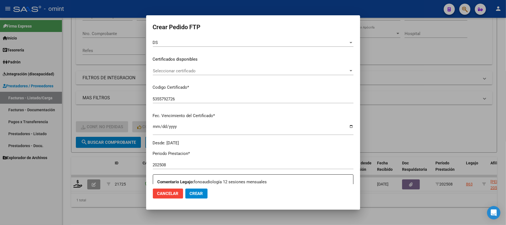
scroll to position [74, 0]
click at [178, 69] on span "Seleccionar certificado" at bounding box center [251, 70] width 196 height 5
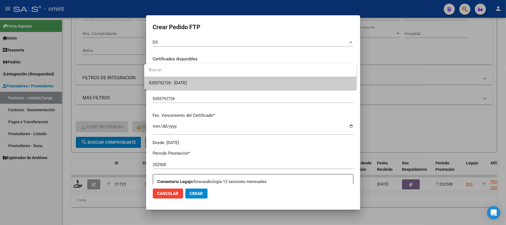
click at [182, 86] on span "5355792726 - 2026-02-07" at bounding box center [250, 83] width 203 height 13
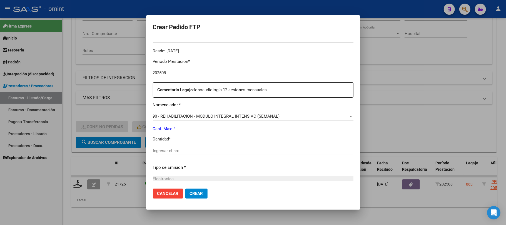
scroll to position [222, 0]
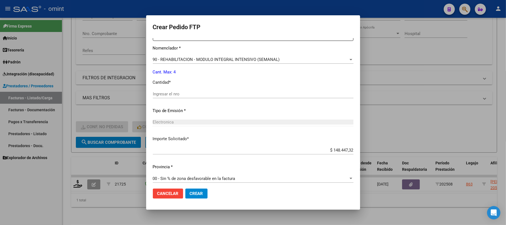
click at [174, 97] on div "Ingresar el nro" at bounding box center [253, 94] width 201 height 8
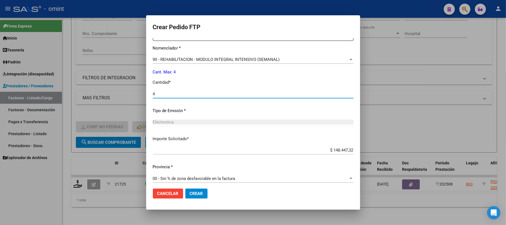
type input "4"
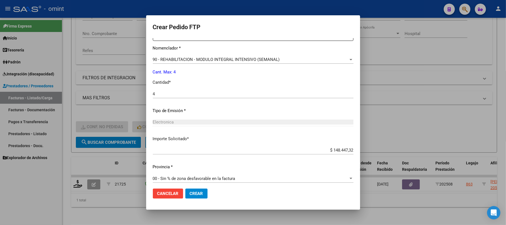
scroll to position [226, 0]
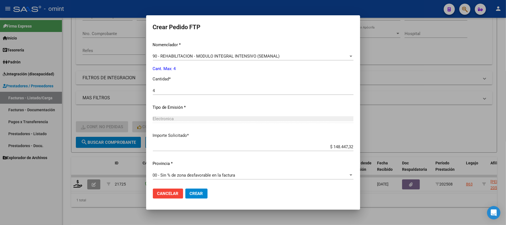
click at [195, 199] on mat-dialog-actions "Cancelar Crear" at bounding box center [253, 193] width 201 height 19
click at [196, 197] on button "Crear" at bounding box center [196, 193] width 22 height 10
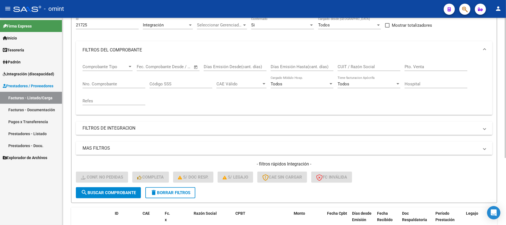
scroll to position [0, 0]
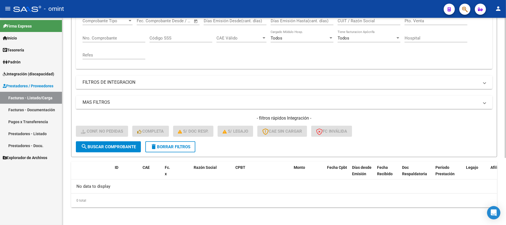
click at [174, 148] on span "delete Borrar Filtros" at bounding box center [170, 146] width 40 height 5
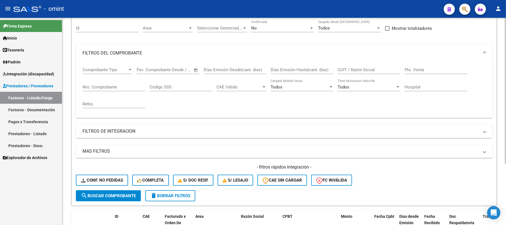
scroll to position [13, 0]
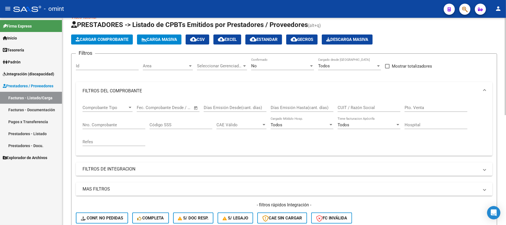
click at [93, 64] on input "Id" at bounding box center [107, 65] width 63 height 5
paste input "21718"
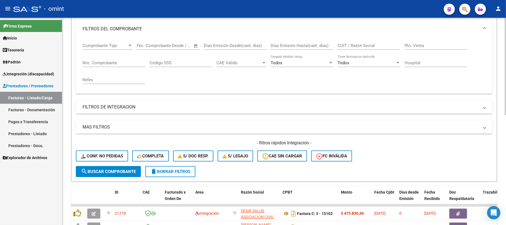
scroll to position [87, 0]
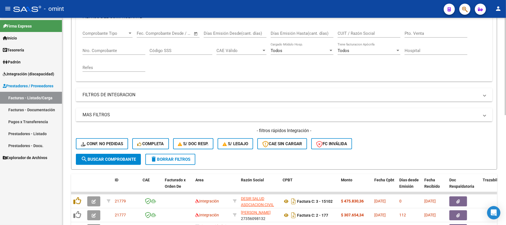
type input "21718"
click at [112, 155] on button "search Buscar Comprobante" at bounding box center [108, 159] width 65 height 11
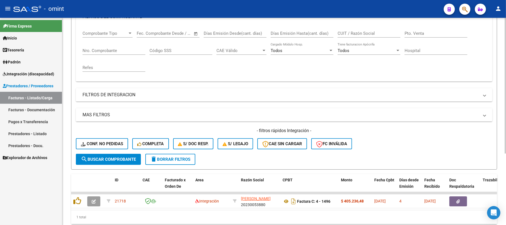
scroll to position [109, 0]
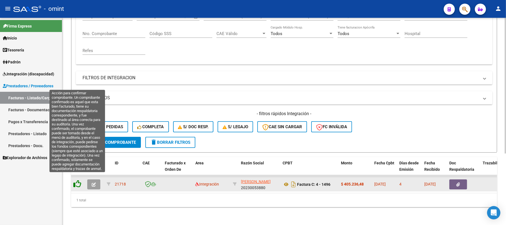
click at [77, 180] on icon at bounding box center [77, 184] width 8 height 8
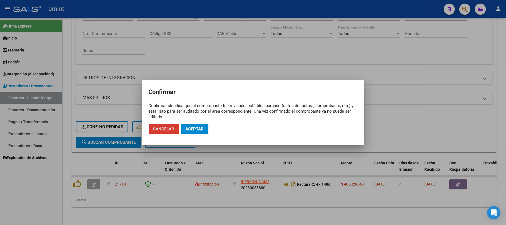
click at [168, 129] on span "Cancelar" at bounding box center [163, 128] width 21 height 5
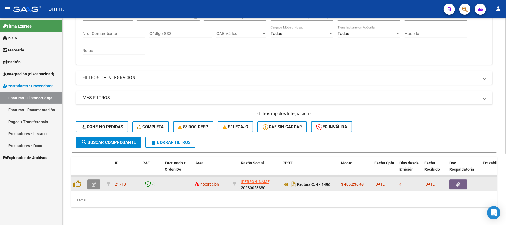
click at [93, 182] on icon "button" at bounding box center [94, 184] width 4 height 4
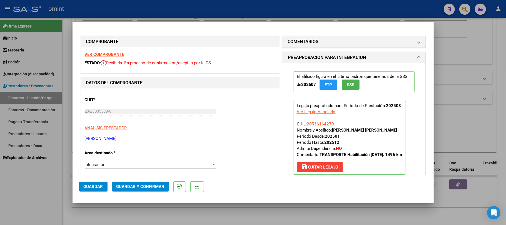
click at [101, 55] on strong "VER COMPROBANTE" at bounding box center [105, 54] width 40 height 5
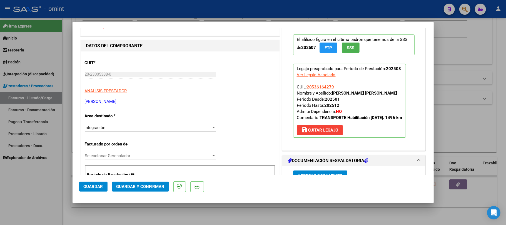
scroll to position [0, 0]
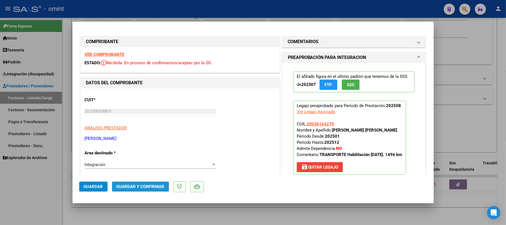
click at [147, 189] on button "Guardar y Confirmar" at bounding box center [140, 186] width 57 height 10
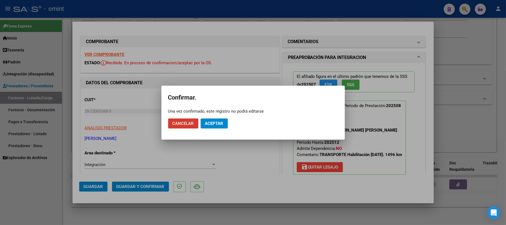
click at [214, 123] on span "Aceptar" at bounding box center [214, 123] width 18 height 5
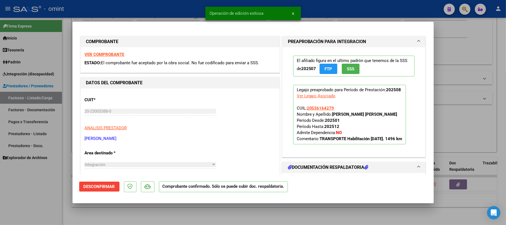
drag, startPoint x: 137, startPoint y: 26, endPoint x: 139, endPoint y: 24, distance: 3.3
click at [137, 26] on mat-dialog-container "COMPROBANTE VER COMPROBANTE ESTADO: El comprobante fue aceptado por la obra soc…" at bounding box center [253, 112] width 361 height 181
click at [143, 12] on div at bounding box center [253, 112] width 506 height 225
type input "$ 0,00"
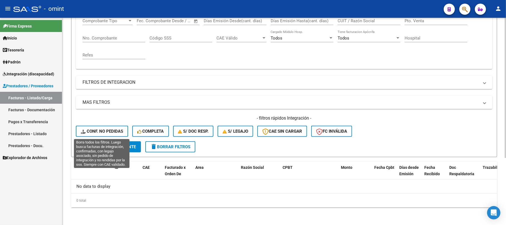
click at [106, 129] on span "Conf. no pedidas" at bounding box center [102, 131] width 42 height 5
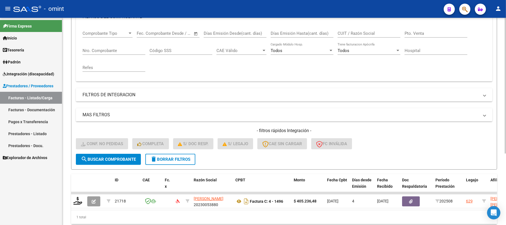
scroll to position [99, 0]
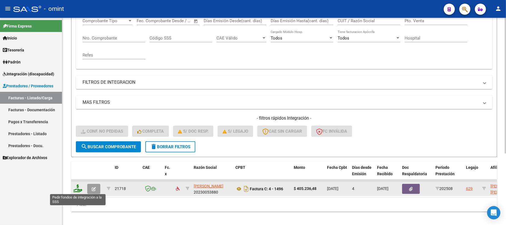
click at [78, 188] on icon at bounding box center [77, 188] width 9 height 8
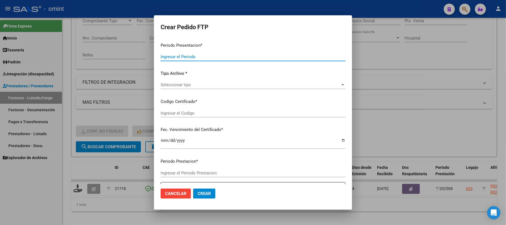
type input "202508"
type input "$ 405.236,48"
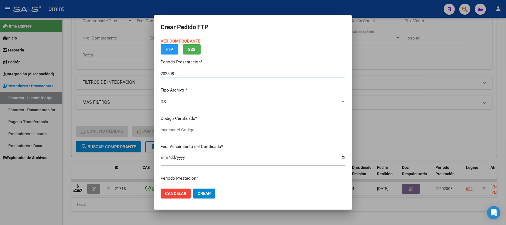
type input "6784536323"
type input "2027-12-15"
click at [175, 131] on span "Seleccionar certificado" at bounding box center [251, 129] width 180 height 5
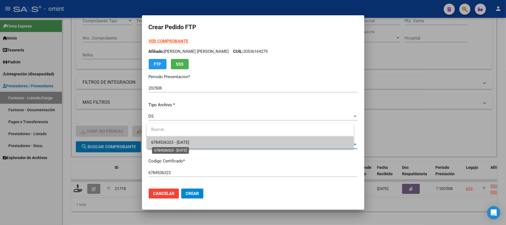
click at [179, 142] on span "6784536323 - 2027-12-15" at bounding box center [170, 142] width 38 height 5
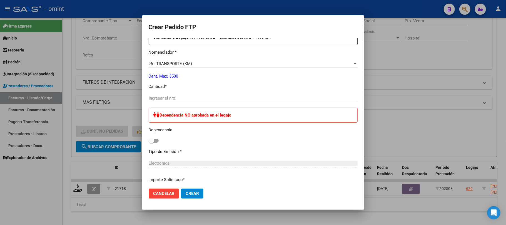
scroll to position [222, 0]
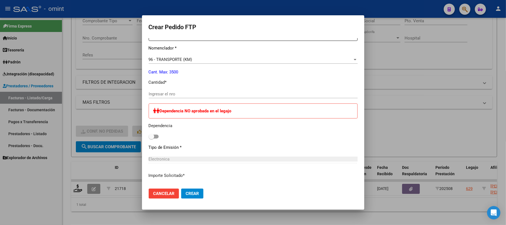
click at [185, 92] on input "Ingresar el nro" at bounding box center [253, 93] width 209 height 5
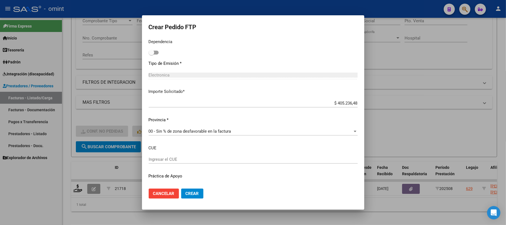
scroll to position [319, 0]
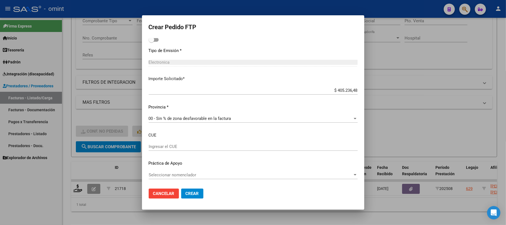
type input "748"
click at [198, 193] on span "Crear" at bounding box center [192, 193] width 13 height 5
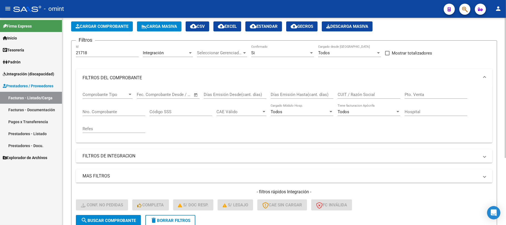
scroll to position [25, 0]
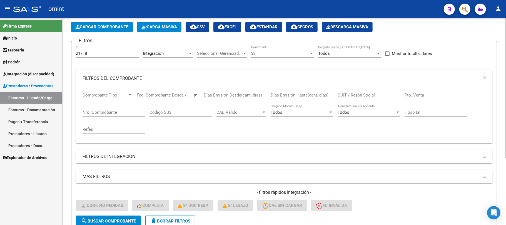
click at [178, 218] on span "delete Borrar Filtros" at bounding box center [170, 220] width 40 height 5
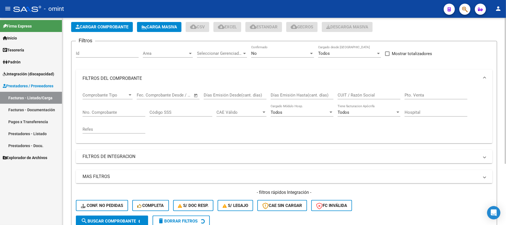
click at [91, 54] on input "Id" at bounding box center [107, 53] width 63 height 5
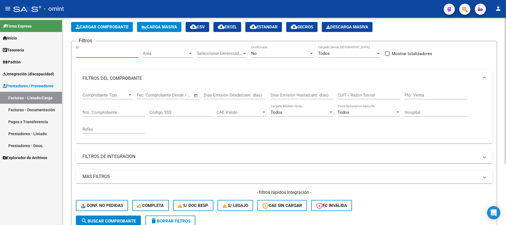
paste input "21765"
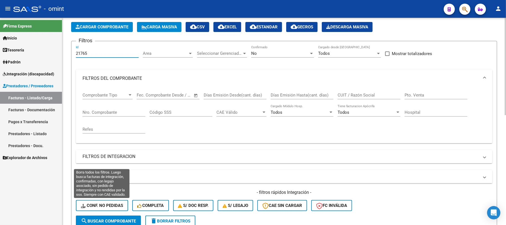
type input "21765"
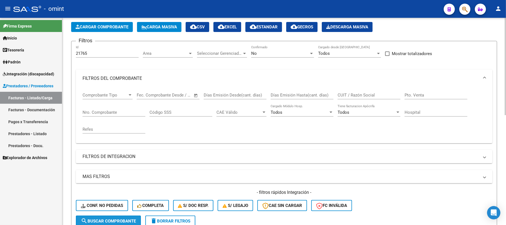
click at [111, 218] on span "search Buscar Comprobante" at bounding box center [108, 220] width 55 height 5
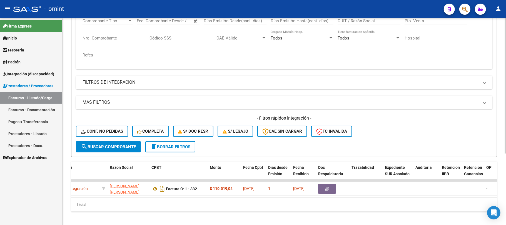
scroll to position [0, 0]
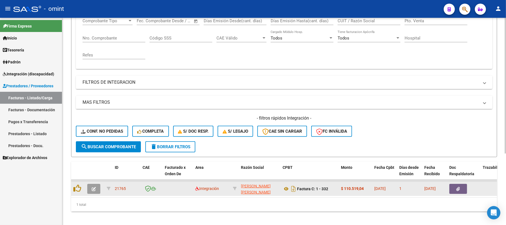
click at [96, 189] on icon "button" at bounding box center [94, 189] width 4 height 4
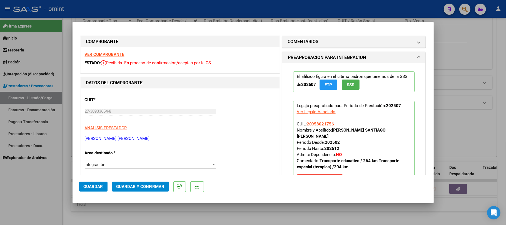
click at [107, 55] on strong "VER COMPROBANTE" at bounding box center [105, 54] width 40 height 5
click at [107, 54] on strong "VER COMPROBANTE" at bounding box center [105, 54] width 40 height 5
click at [158, 186] on span "Guardar y Confirmar" at bounding box center [140, 186] width 48 height 5
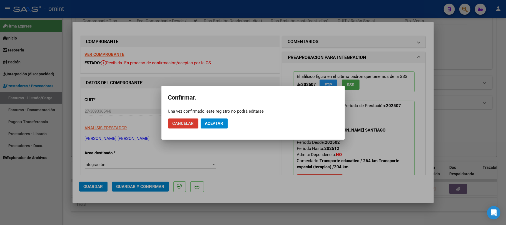
click at [216, 126] on span "Aceptar" at bounding box center [214, 123] width 18 height 5
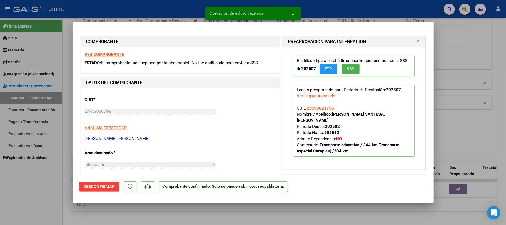
click at [122, 14] on div at bounding box center [253, 112] width 506 height 225
type input "$ 0,00"
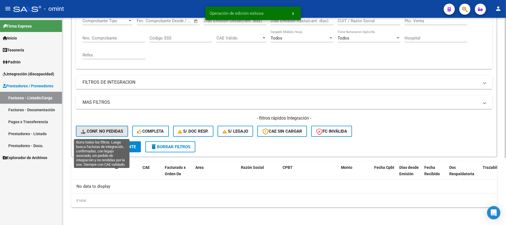
click at [91, 131] on span "Conf. no pedidas" at bounding box center [102, 131] width 42 height 5
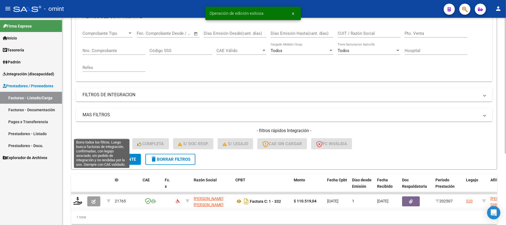
scroll to position [99, 0]
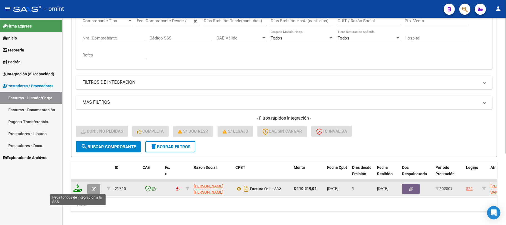
click at [76, 188] on icon at bounding box center [77, 188] width 9 height 8
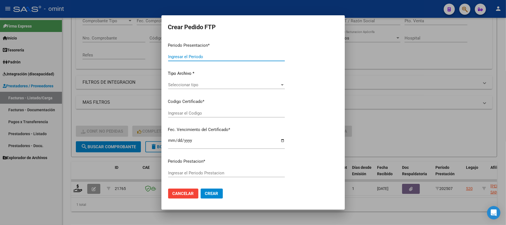
type input "202508"
type input "202507"
type input "$ 110.519,04"
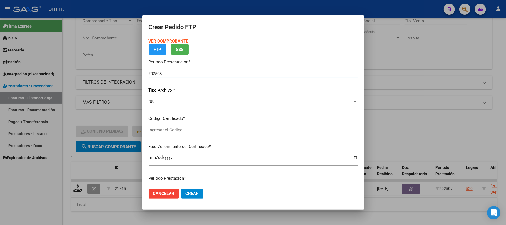
type input "5233839315"
type input "2033-05-01"
click at [171, 131] on span "Seleccionar certificado" at bounding box center [251, 129] width 204 height 5
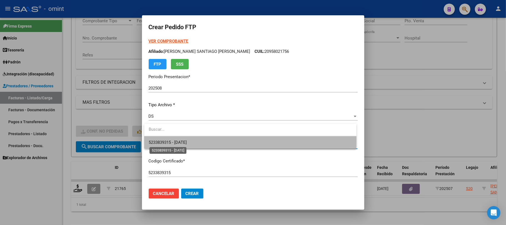
drag, startPoint x: 176, startPoint y: 141, endPoint x: 204, endPoint y: 131, distance: 30.5
click at [176, 141] on span "5233839315 - 2033-05-01" at bounding box center [168, 142] width 38 height 5
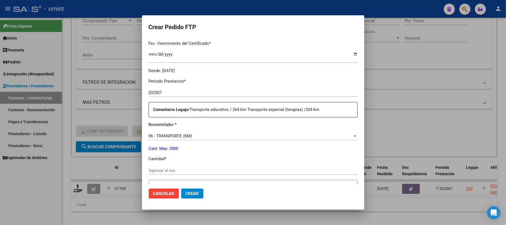
scroll to position [185, 0]
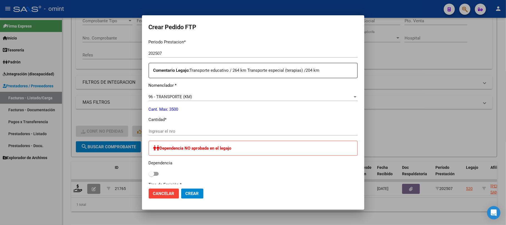
click at [193, 131] on input "Ingresar el nro" at bounding box center [253, 131] width 209 height 5
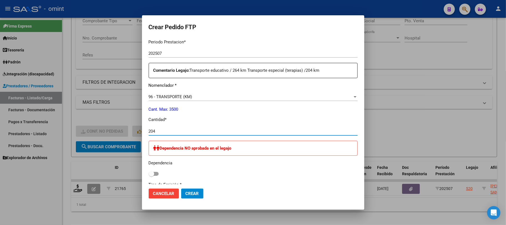
type input "204"
click at [193, 194] on span "Crear" at bounding box center [192, 193] width 13 height 5
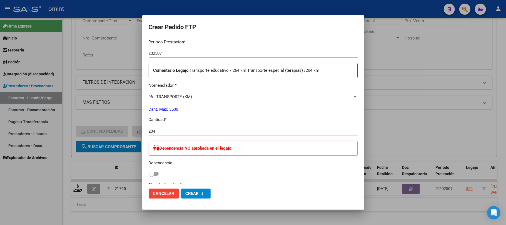
scroll to position [154, 0]
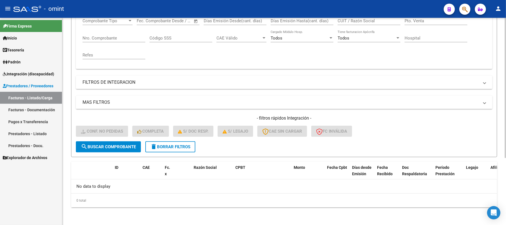
drag, startPoint x: 165, startPoint y: 151, endPoint x: 169, endPoint y: 148, distance: 4.9
click at [166, 151] on button "delete Borrar Filtros" at bounding box center [170, 146] width 50 height 11
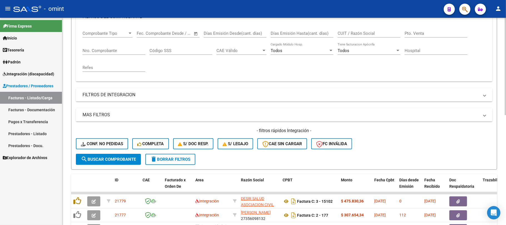
scroll to position [25, 0]
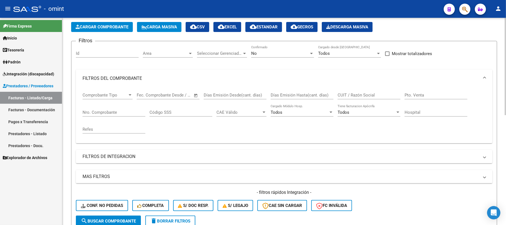
click at [91, 53] on input "Id" at bounding box center [107, 53] width 63 height 5
paste input "21763"
type input "21763"
click at [110, 221] on span "search Buscar Comprobante" at bounding box center [108, 220] width 55 height 5
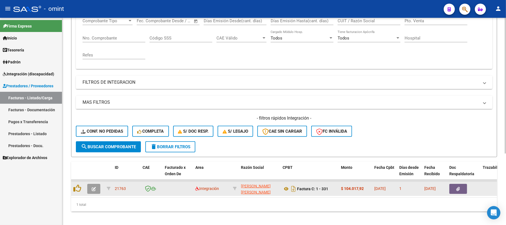
click at [101, 189] on div at bounding box center [94, 189] width 15 height 10
click at [98, 191] on button "button" at bounding box center [93, 189] width 13 height 10
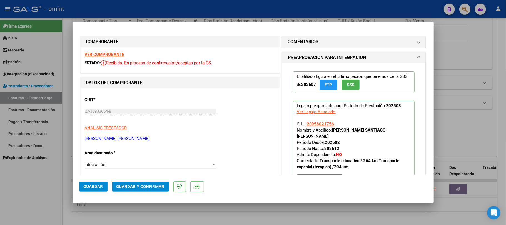
click at [114, 51] on div "VER COMPROBANTE ESTADO: Recibida. En proceso de confirmacion/aceptac por la OS." at bounding box center [180, 59] width 199 height 25
click at [115, 56] on strong "VER COMPROBANTE" at bounding box center [105, 54] width 40 height 5
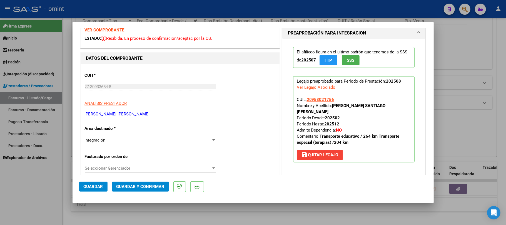
scroll to position [37, 0]
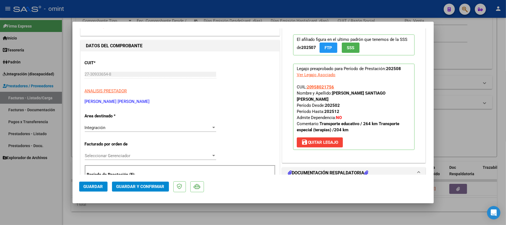
click at [150, 185] on span "Guardar y Confirmar" at bounding box center [140, 186] width 48 height 5
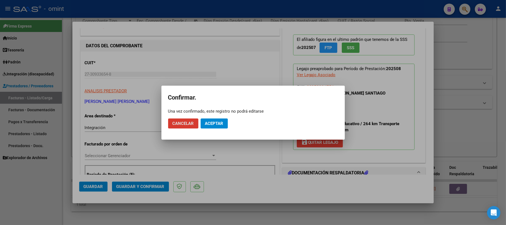
click at [218, 119] on button "Aceptar" at bounding box center [214, 123] width 27 height 10
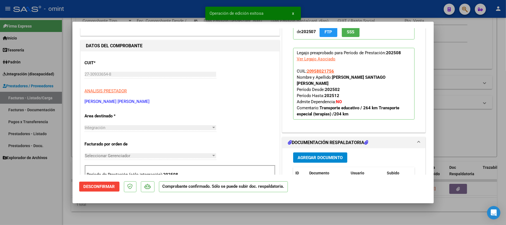
click at [108, 16] on div at bounding box center [253, 112] width 506 height 225
type input "$ 0,00"
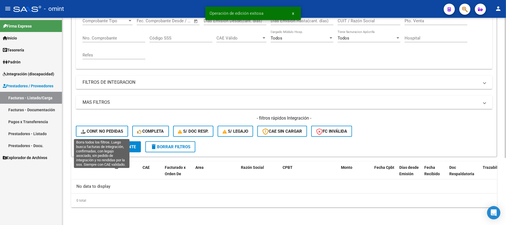
click at [98, 135] on button "Conf. no pedidas" at bounding box center [102, 131] width 52 height 11
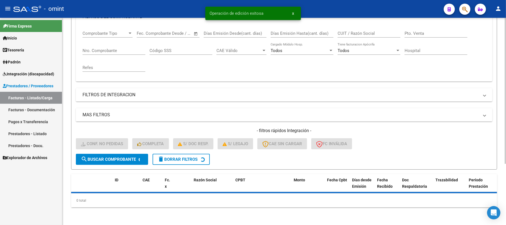
scroll to position [99, 0]
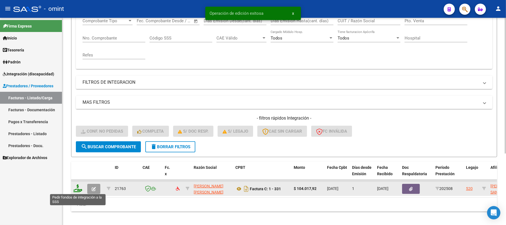
click at [78, 191] on icon at bounding box center [77, 188] width 9 height 8
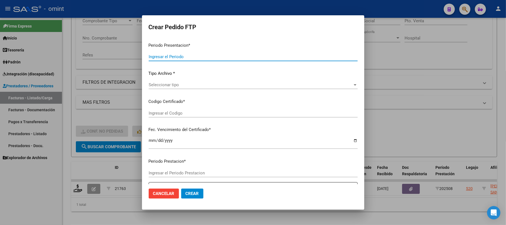
type input "202508"
type input "$ 104.017,92"
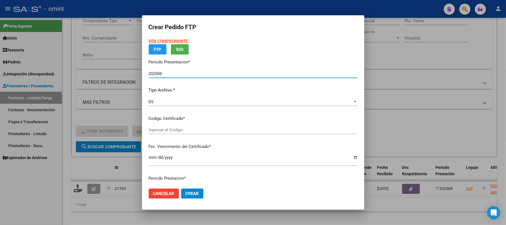
type input "5233839315"
type input "2033-05-01"
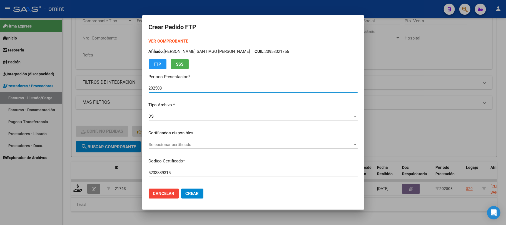
click at [181, 149] on div "Seleccionar certificado Seleccionar certificado" at bounding box center [253, 147] width 209 height 14
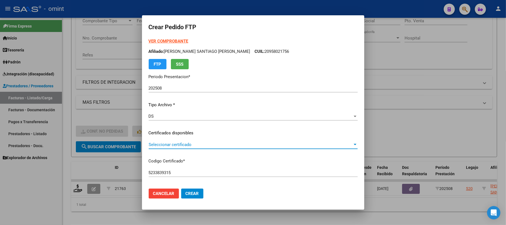
click at [179, 146] on span "Seleccionar certificado" at bounding box center [251, 144] width 204 height 5
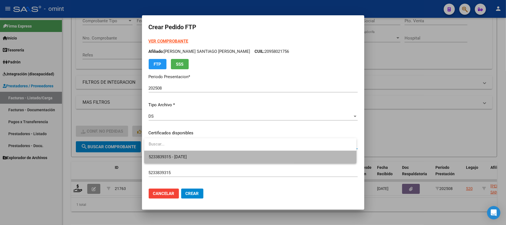
click at [184, 151] on span "5233839315 - 2033-05-01" at bounding box center [250, 157] width 203 height 13
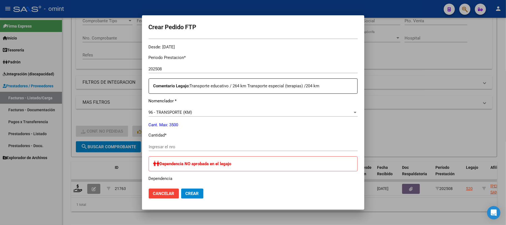
scroll to position [185, 0]
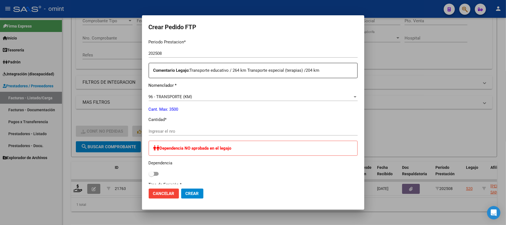
click at [177, 132] on input "Ingresar el nro" at bounding box center [253, 131] width 209 height 5
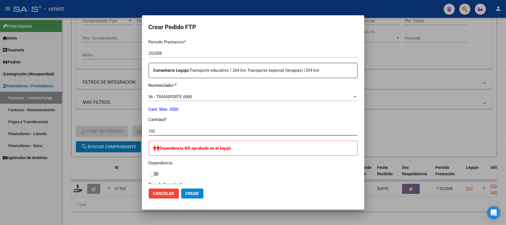
type input "192"
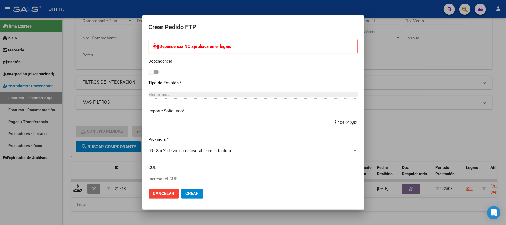
scroll to position [245, 0]
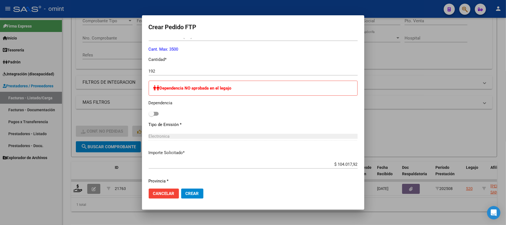
click at [192, 194] on span "Crear" at bounding box center [192, 193] width 13 height 5
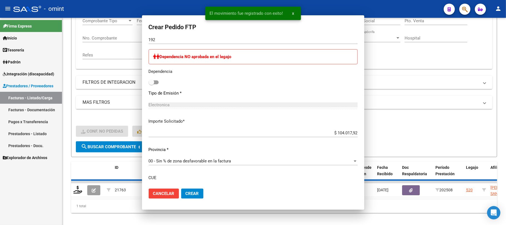
scroll to position [214, 0]
